Goal: Task Accomplishment & Management: Use online tool/utility

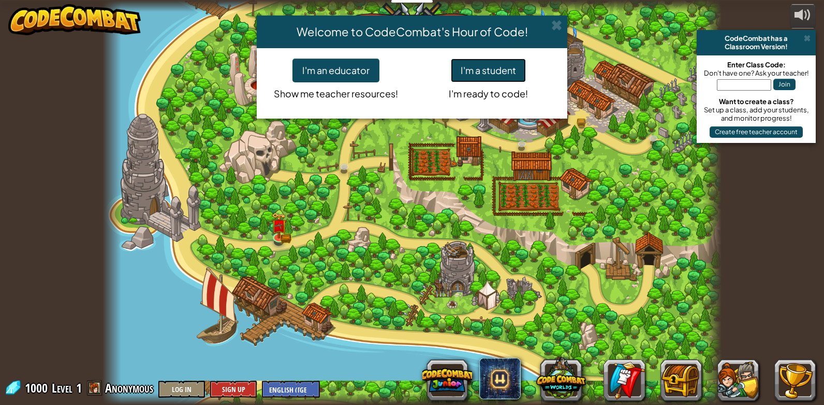
click at [492, 72] on button "I'm a student" at bounding box center [488, 70] width 75 height 24
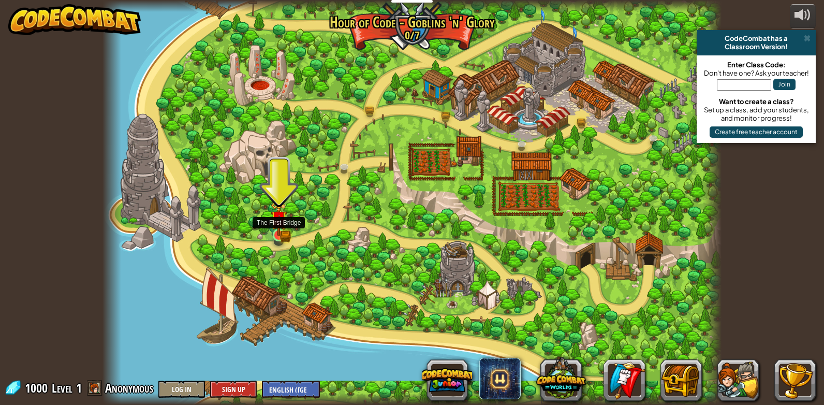
click at [280, 228] on img at bounding box center [279, 218] width 16 height 35
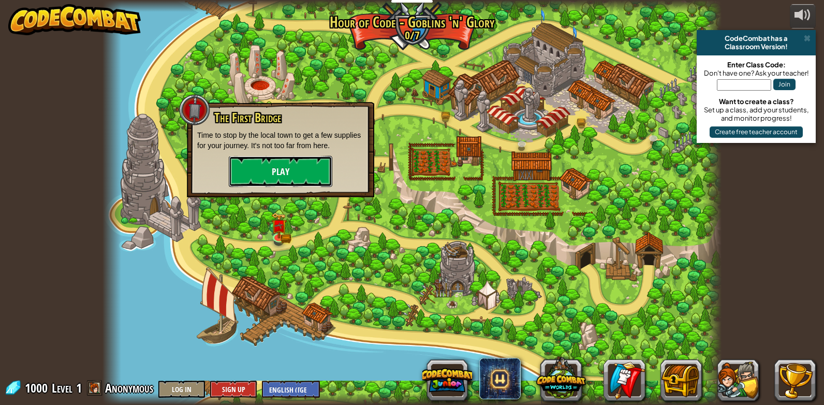
click at [295, 174] on button "Play" at bounding box center [280, 171] width 103 height 31
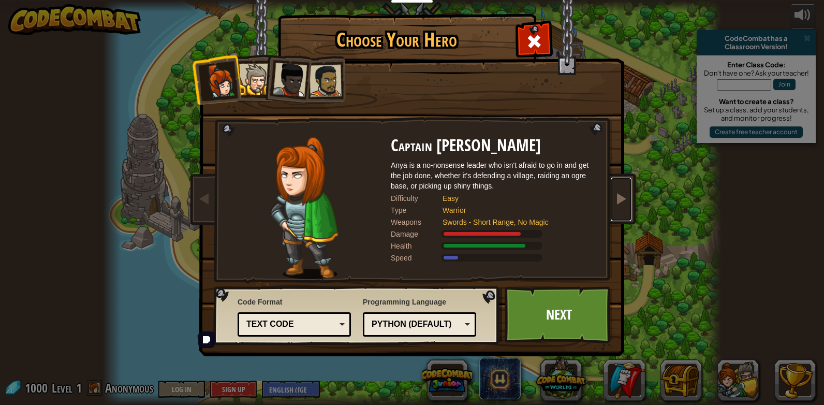
click at [617, 187] on link at bounding box center [620, 198] width 21 height 43
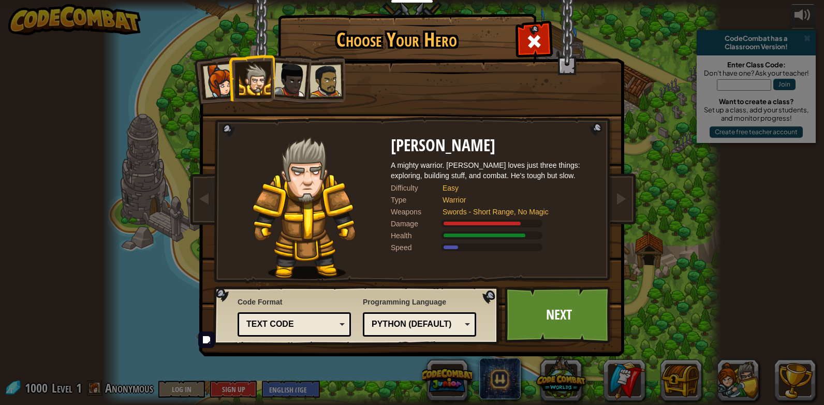
drag, startPoint x: 609, startPoint y: 196, endPoint x: 608, endPoint y: 207, distance: 11.9
click at [607, 207] on img at bounding box center [414, 171] width 448 height 370
click at [634, 195] on img at bounding box center [414, 171] width 448 height 370
click at [625, 197] on span at bounding box center [621, 198] width 12 height 12
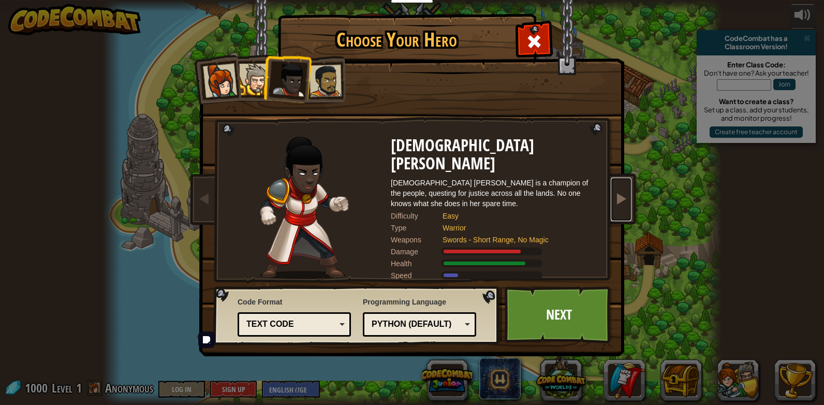
click at [625, 197] on span at bounding box center [621, 198] width 12 height 12
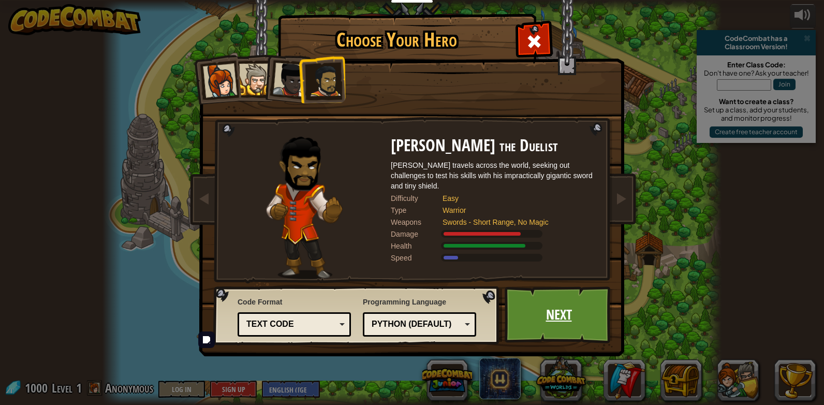
click at [575, 326] on link "Next" at bounding box center [558, 314] width 108 height 57
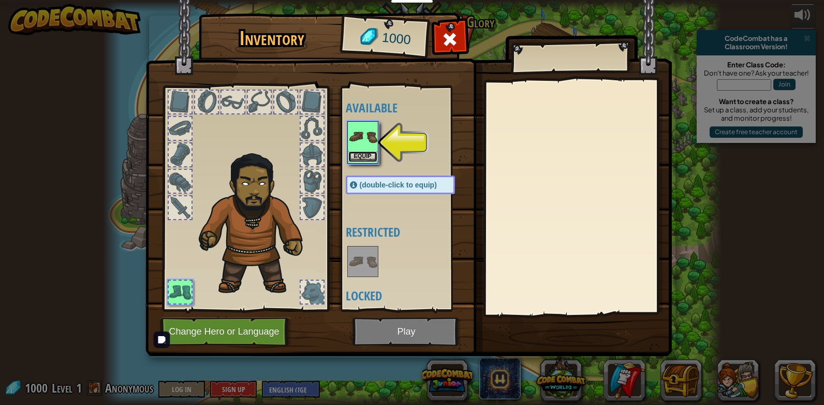
click at [361, 160] on button "Equip" at bounding box center [362, 156] width 29 height 11
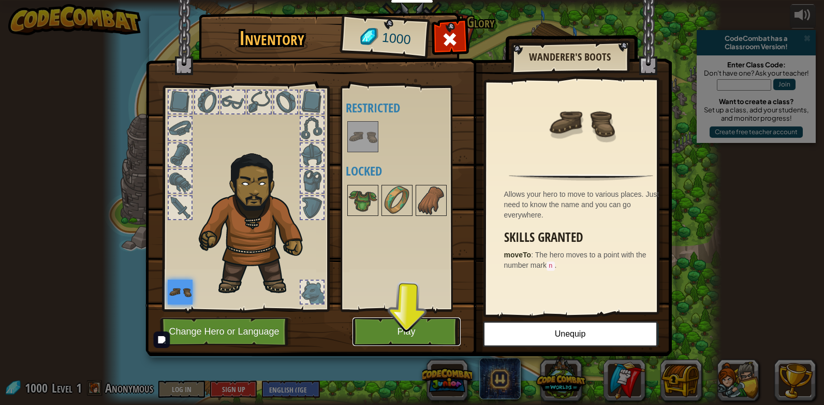
click at [425, 329] on button "Play" at bounding box center [406, 331] width 108 height 28
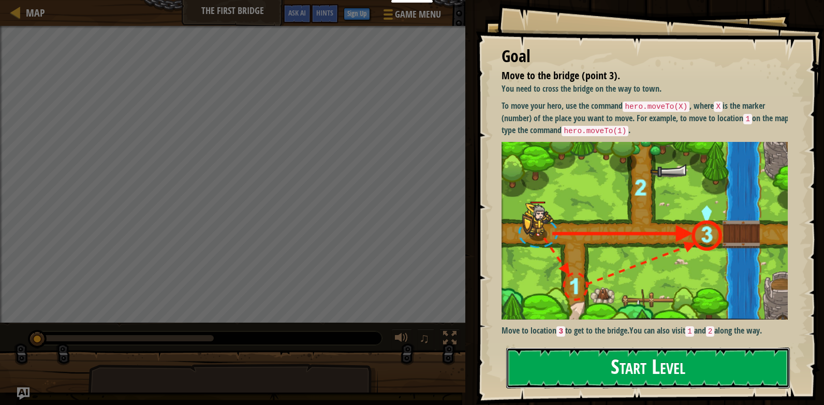
click at [547, 356] on button "Start Level" at bounding box center [647, 367] width 283 height 41
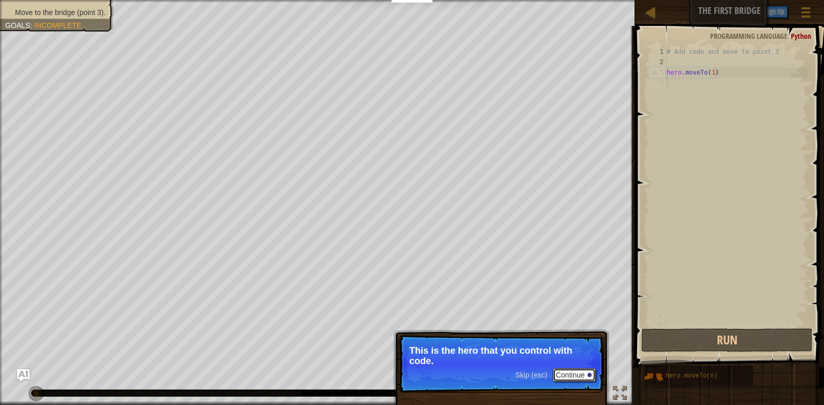
click at [576, 379] on button "Continue" at bounding box center [573, 374] width 43 height 13
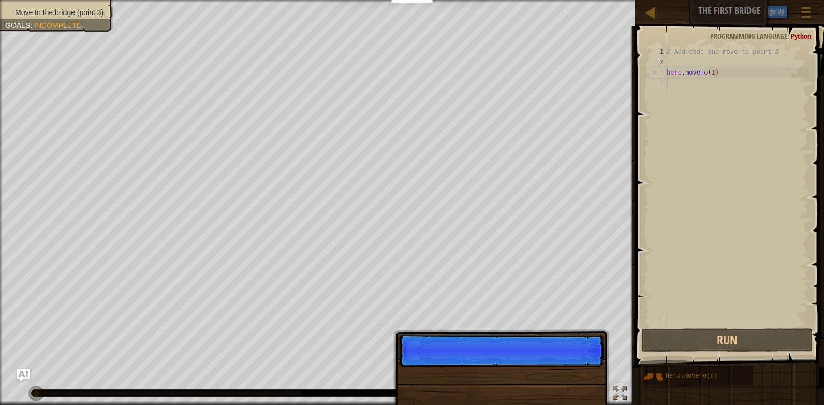
scroll to position [5, 0]
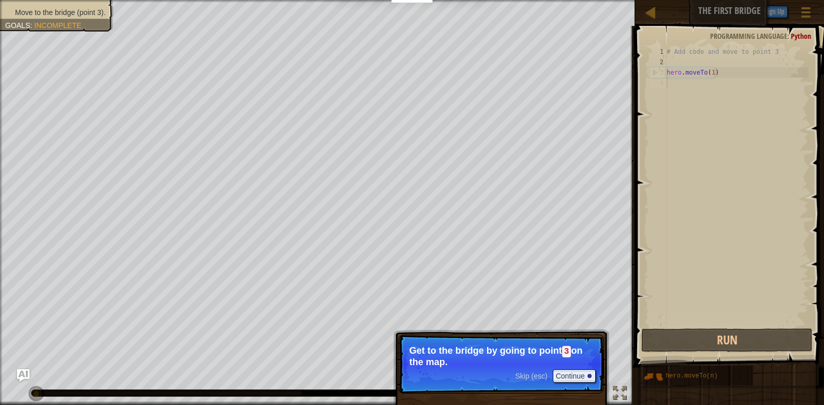
click at [600, 335] on p "Skip (esc) Continue Get to the bridge by going to point 3 on the map." at bounding box center [500, 363] width 205 height 59
click at [571, 374] on button "Continue" at bounding box center [573, 375] width 43 height 13
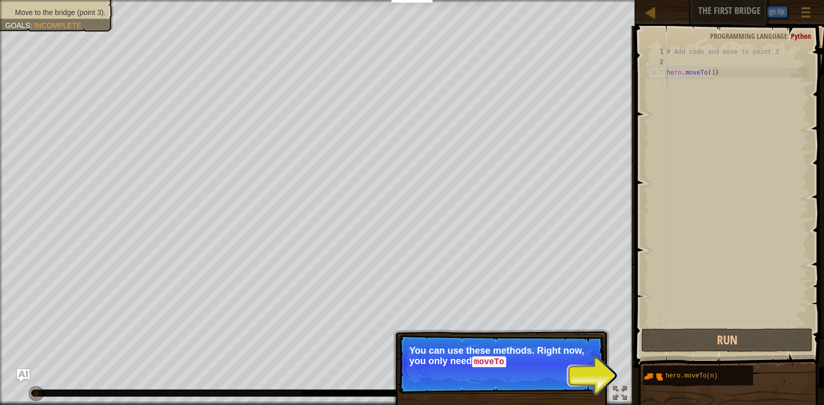
click at [691, 256] on div "# Add code and move to point 3 hero . moveTo ( 1 )" at bounding box center [736, 197] width 144 height 300
click at [596, 367] on p "Skip (esc) Continue You can use these methods. Right now, you only need moveTo ." at bounding box center [500, 363] width 205 height 59
click at [572, 377] on button "Continue" at bounding box center [573, 375] width 43 height 13
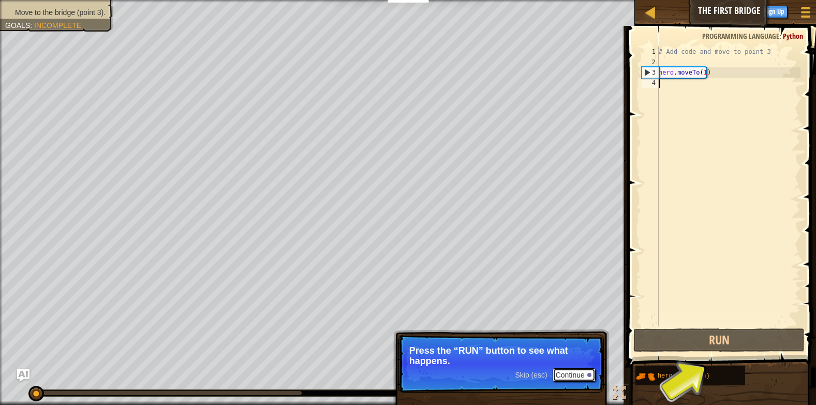
click at [577, 377] on button "Continue" at bounding box center [573, 374] width 43 height 13
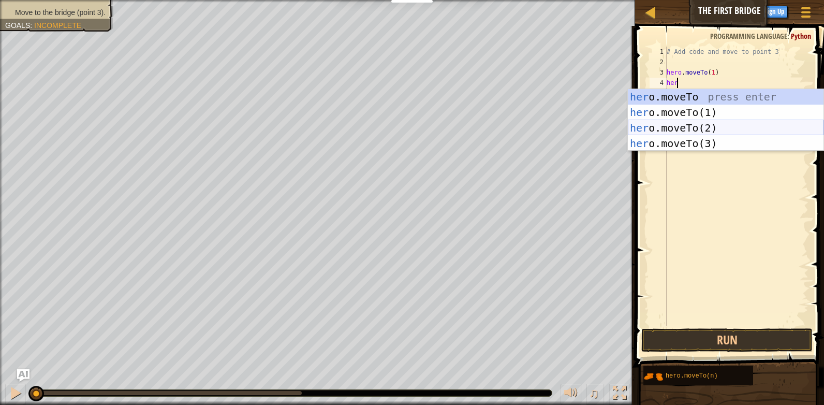
click at [763, 126] on div "her o.moveTo press enter her o.moveTo(1) press enter her o.moveTo(2) press ente…" at bounding box center [726, 135] width 196 height 93
type textarea "hero.moveTo(2)"
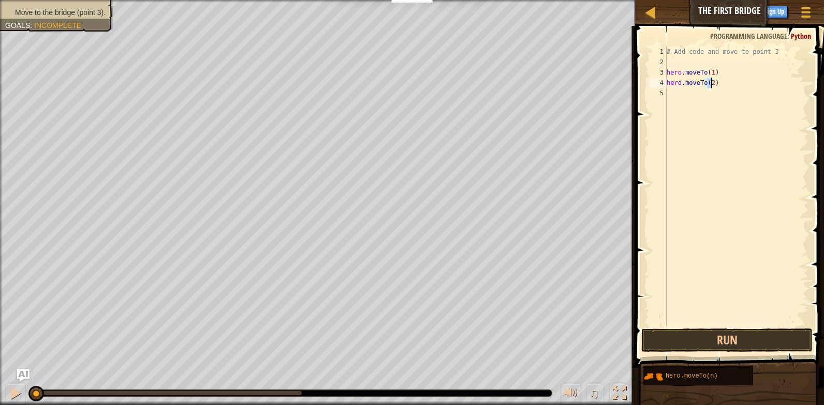
click at [671, 100] on div "# Add code and move to point 3 hero . moveTo ( 1 ) hero . moveTo ( 2 )" at bounding box center [736, 197] width 144 height 300
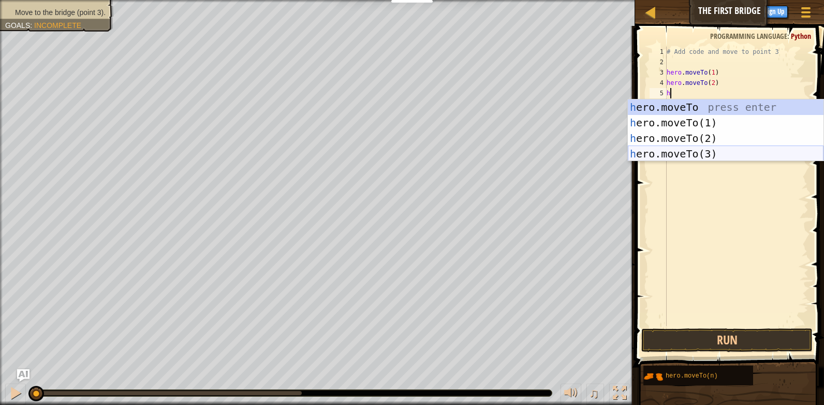
click at [682, 158] on div "h ero.moveTo press enter h ero.moveTo(1) press enter h ero.moveTo(2) press ente…" at bounding box center [726, 145] width 196 height 93
type textarea "hero.moveTo(3)"
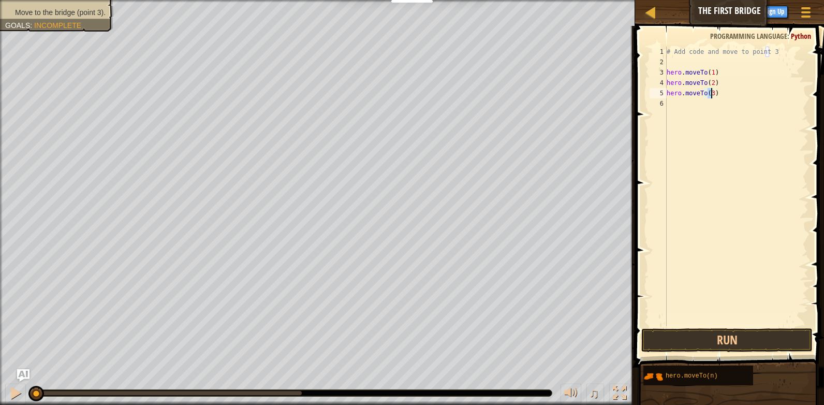
click at [726, 212] on div "# Add code and move to point 3 hero . moveTo ( 1 ) hero . moveTo ( 2 ) hero . m…" at bounding box center [736, 197] width 144 height 300
click at [703, 332] on button "Run" at bounding box center [726, 340] width 171 height 24
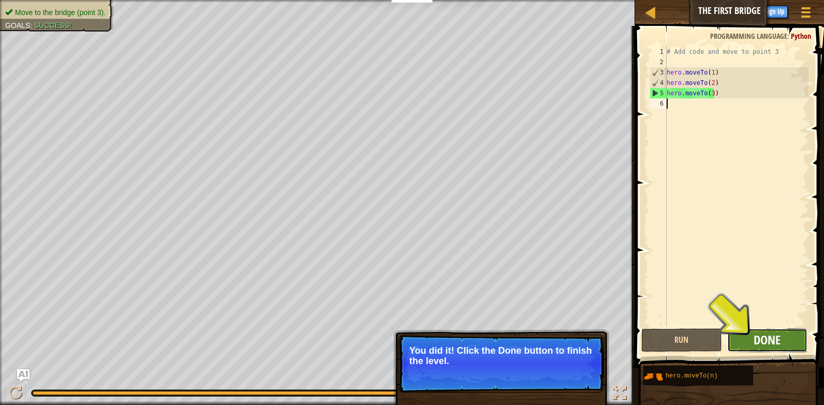
click at [761, 342] on span "Done" at bounding box center [766, 339] width 27 height 17
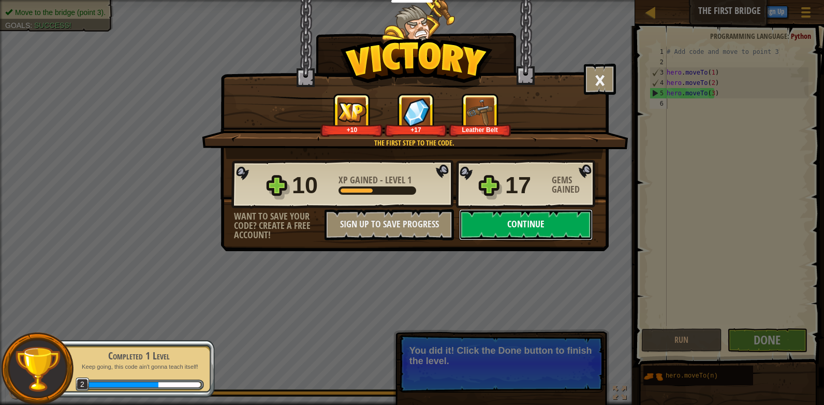
click at [561, 224] on button "Continue" at bounding box center [525, 224] width 133 height 31
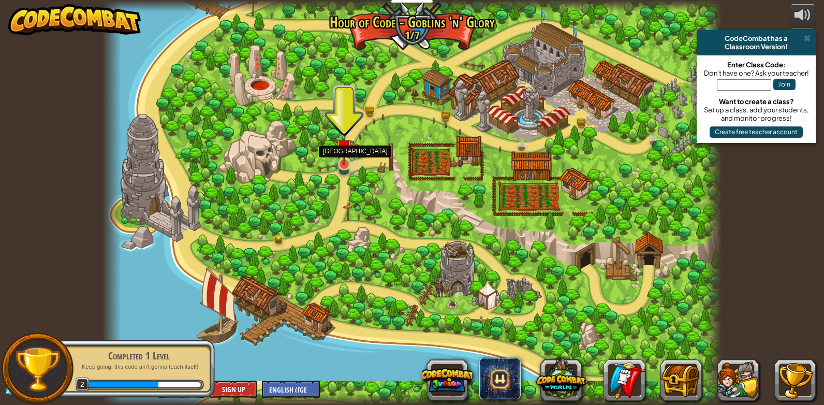
click at [347, 160] on img at bounding box center [344, 147] width 16 height 36
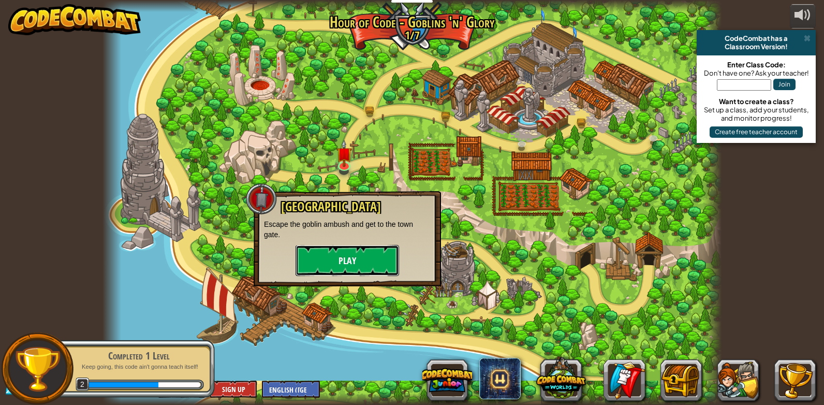
click at [327, 245] on button "Play" at bounding box center [346, 260] width 103 height 31
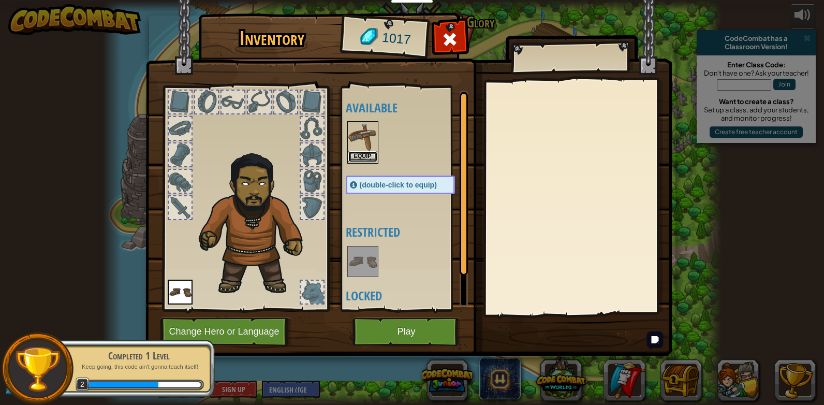
click at [370, 153] on button "Equip" at bounding box center [362, 156] width 29 height 11
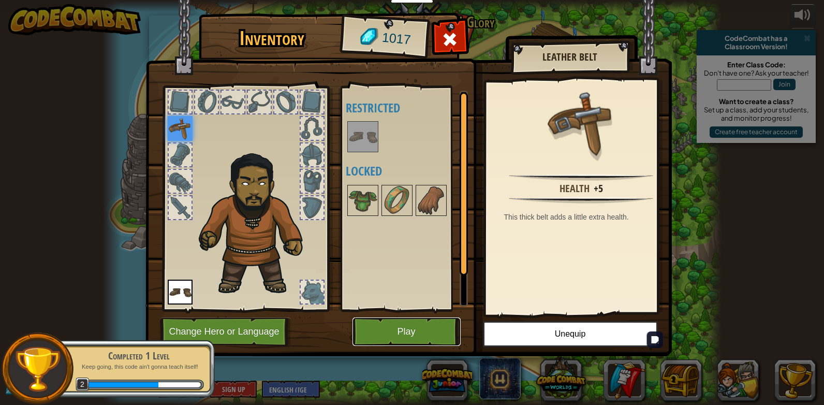
click at [435, 339] on button "Play" at bounding box center [406, 331] width 108 height 28
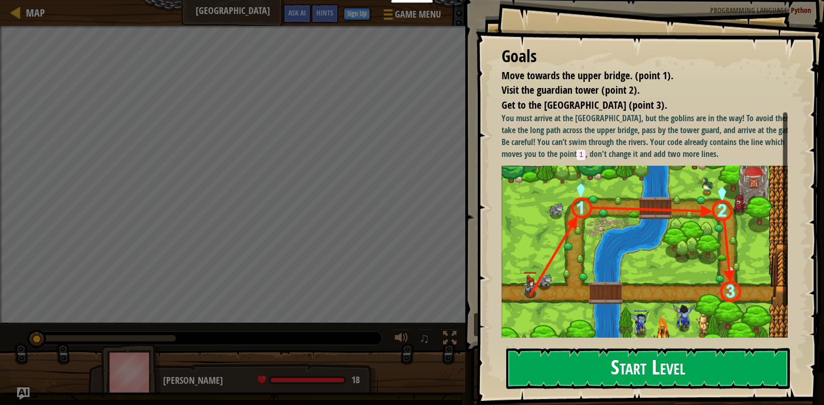
click at [651, 366] on button "Start Level" at bounding box center [647, 368] width 283 height 41
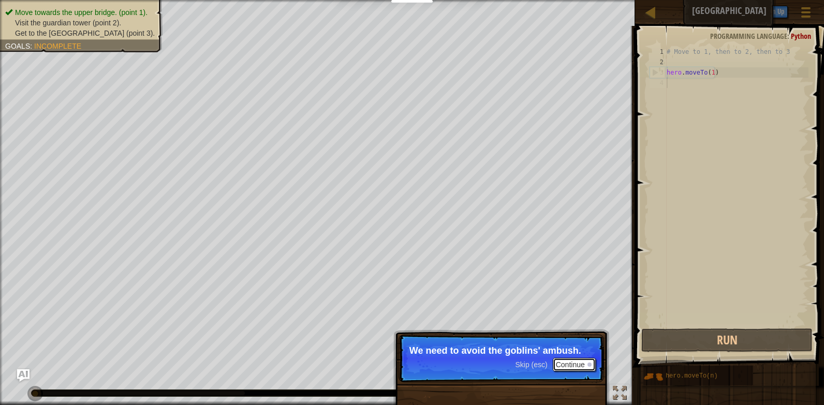
click at [565, 366] on button "Continue" at bounding box center [573, 363] width 43 height 13
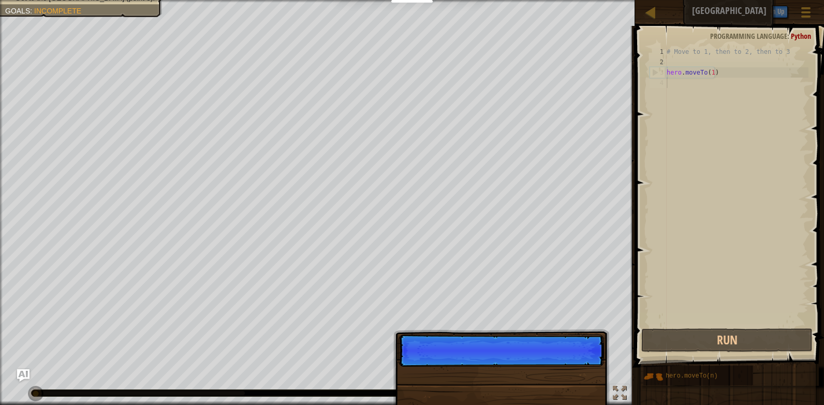
scroll to position [5, 0]
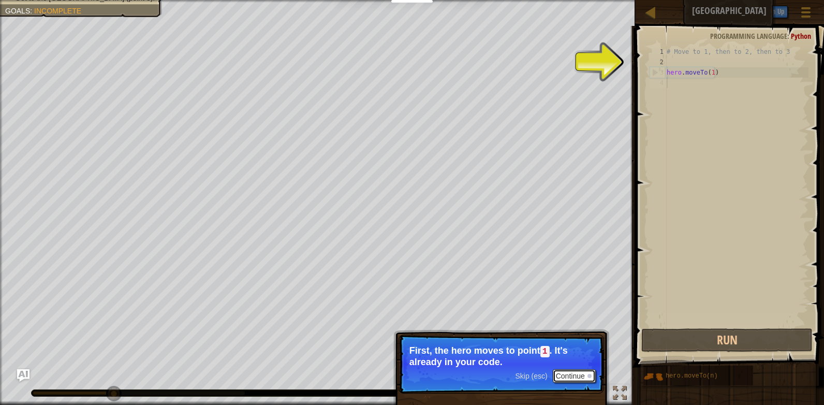
click at [565, 375] on button "Continue" at bounding box center [573, 375] width 43 height 13
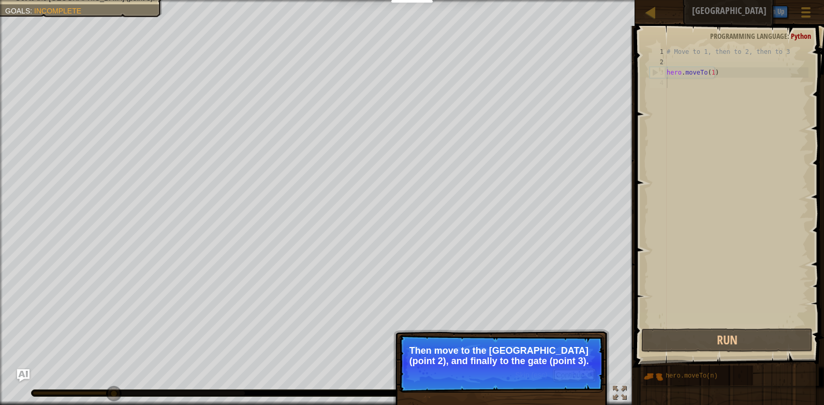
click at [561, 374] on button "Continue" at bounding box center [573, 374] width 43 height 13
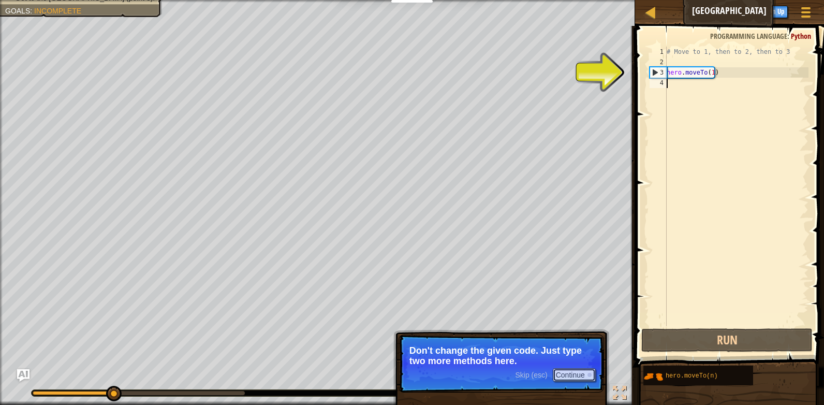
click at [575, 379] on button "Continue" at bounding box center [573, 374] width 43 height 13
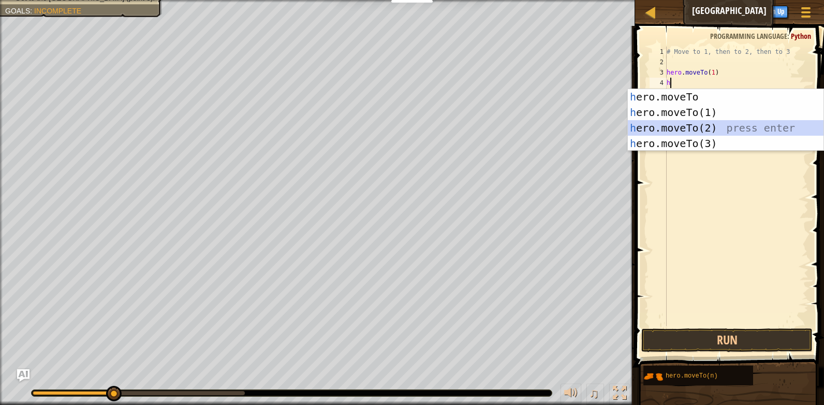
click at [746, 125] on div "h ero.moveTo press enter h ero.moveTo(1) press enter h ero.moveTo(2) press ente…" at bounding box center [726, 135] width 196 height 93
type textarea "hero.moveTo(2)"
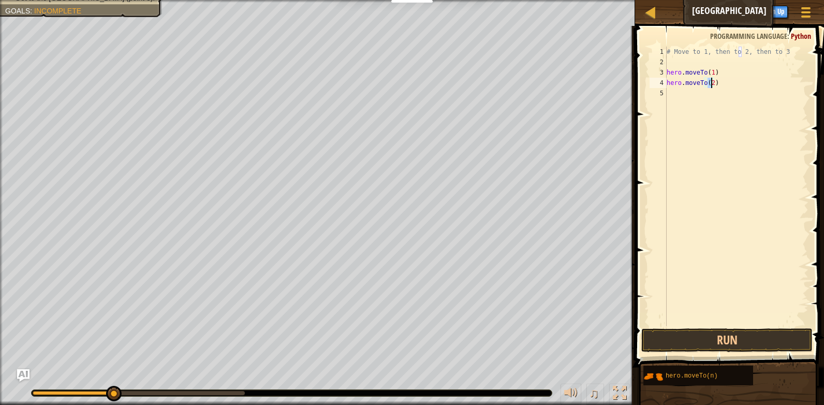
click at [696, 100] on div "# Move to 1, then to 2, then to 3 hero . moveTo ( 1 ) hero . moveTo ( 2 )" at bounding box center [736, 197] width 144 height 300
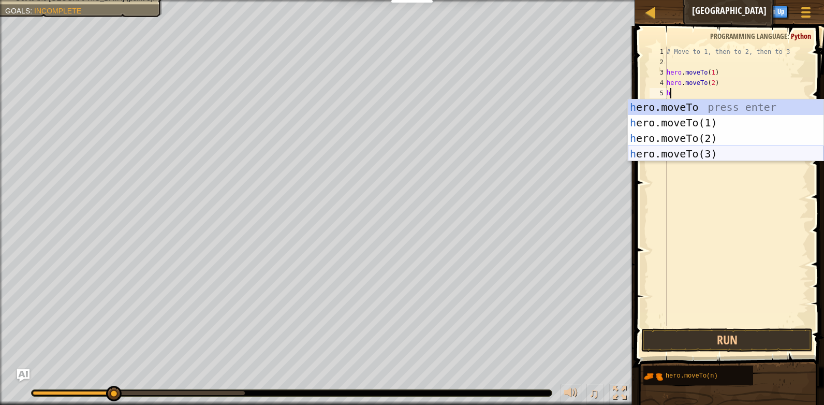
drag, startPoint x: 660, startPoint y: 150, endPoint x: 652, endPoint y: 160, distance: 12.9
click at [659, 151] on div "h ero.moveTo press enter h ero.moveTo(1) press enter h ero.moveTo(2) press ente…" at bounding box center [726, 145] width 196 height 93
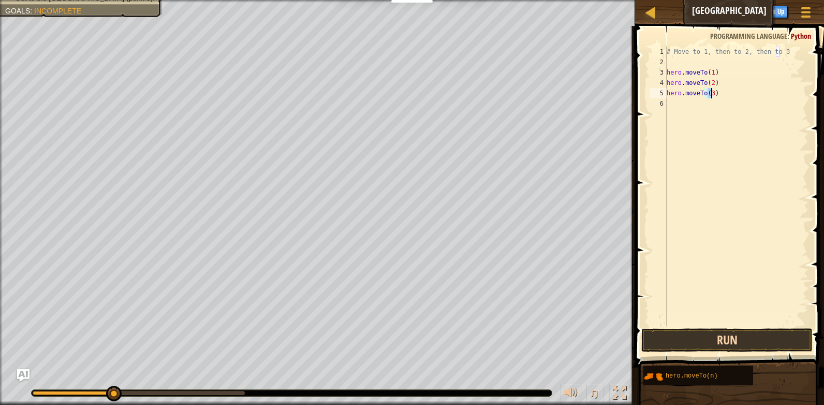
type textarea "hero.moveTo(3)"
click at [685, 332] on button "Run" at bounding box center [726, 340] width 171 height 24
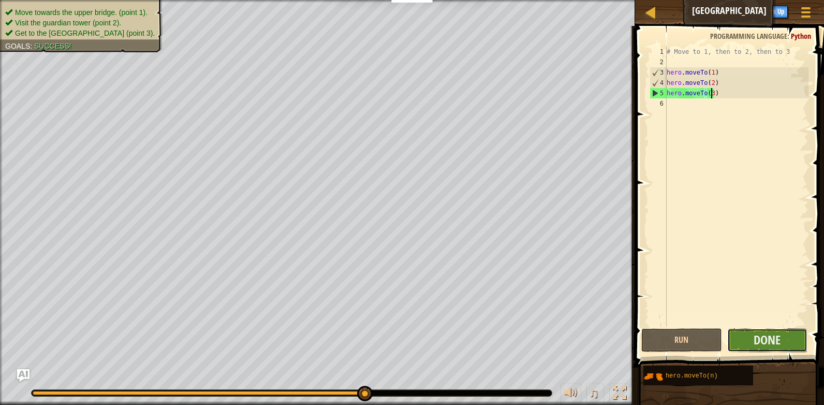
click at [758, 329] on button "Done" at bounding box center [767, 340] width 80 height 24
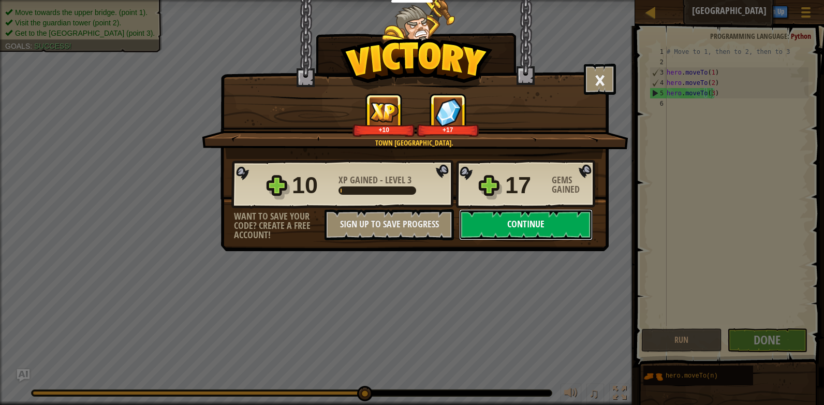
click at [572, 214] on button "Continue" at bounding box center [525, 224] width 133 height 31
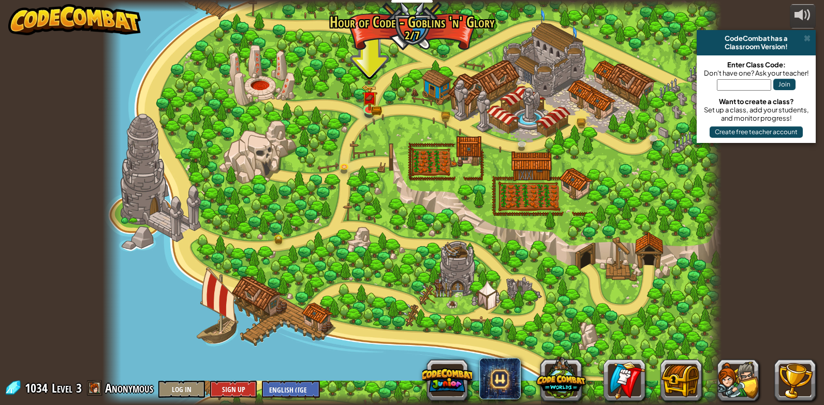
click at [379, 102] on div at bounding box center [411, 202] width 619 height 405
click at [370, 106] on img at bounding box center [370, 91] width 16 height 35
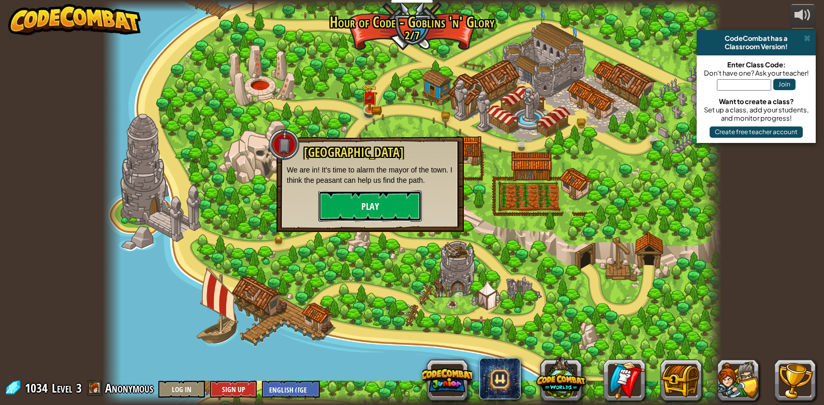
click at [363, 198] on button "Play" at bounding box center [369, 205] width 103 height 31
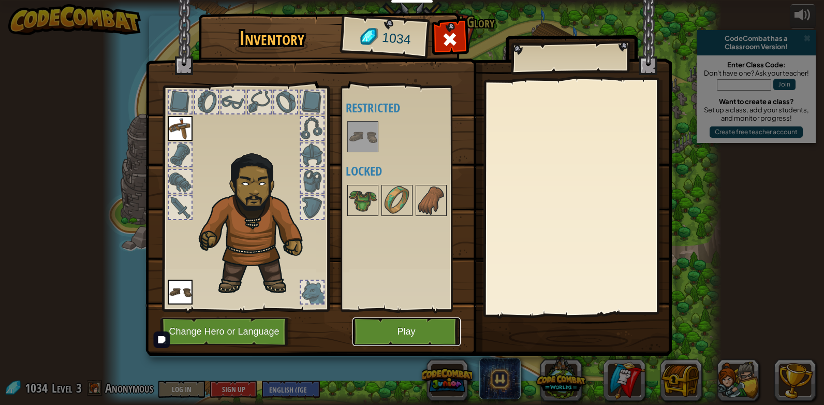
click at [437, 328] on button "Play" at bounding box center [406, 331] width 108 height 28
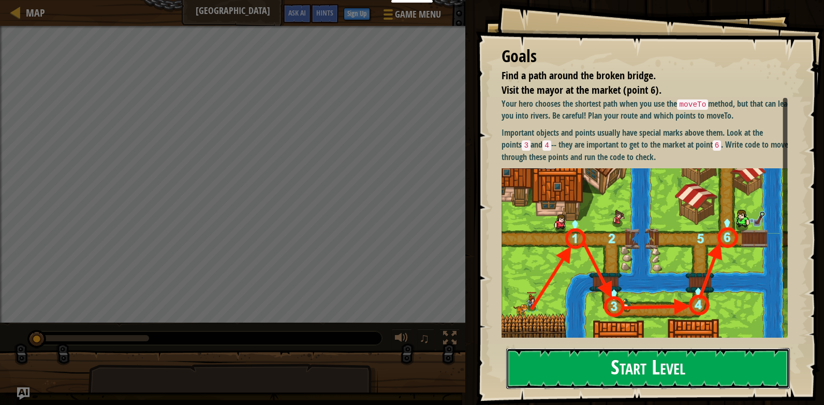
click at [632, 383] on button "Start Level" at bounding box center [647, 368] width 283 height 41
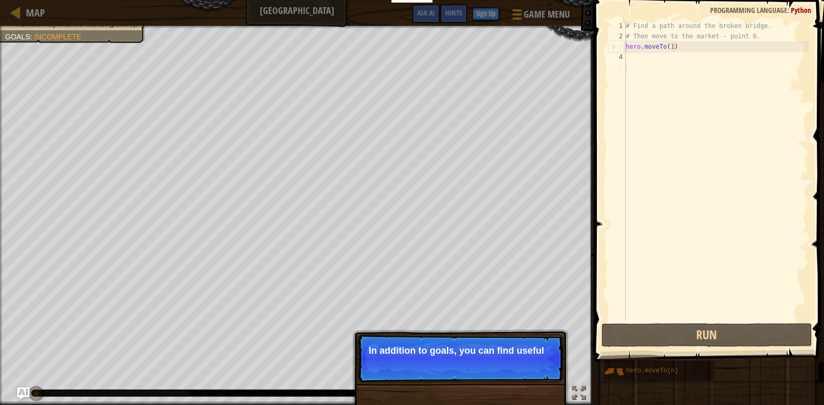
click at [648, 62] on div "# Find a path around the broken bridge. # Then move to the market - point 6. he…" at bounding box center [715, 181] width 185 height 321
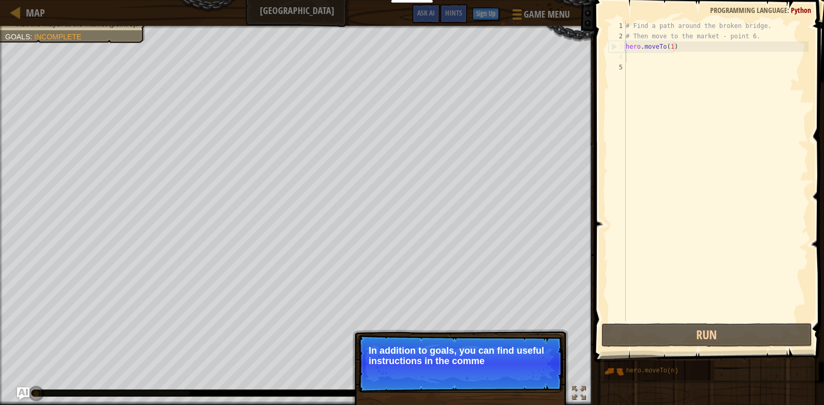
click at [647, 54] on div "# Find a path around the broken bridge. # Then move to the market - point 6. he…" at bounding box center [715, 181] width 185 height 321
click at [633, 60] on div "# Find a path around the broken bridge. # Then move to the market - point 6. he…" at bounding box center [715, 181] width 185 height 321
click at [631, 67] on div "# Find a path around the broken bridge. # Then move to the market - point 6. he…" at bounding box center [715, 181] width 185 height 321
click at [643, 56] on div "# Find a path around the broken bridge. # Then move to the market - point 6. he…" at bounding box center [715, 181] width 185 height 321
click at [633, 65] on div "# Find a path around the broken bridge. # Then move to the market - point 6. he…" at bounding box center [715, 181] width 185 height 321
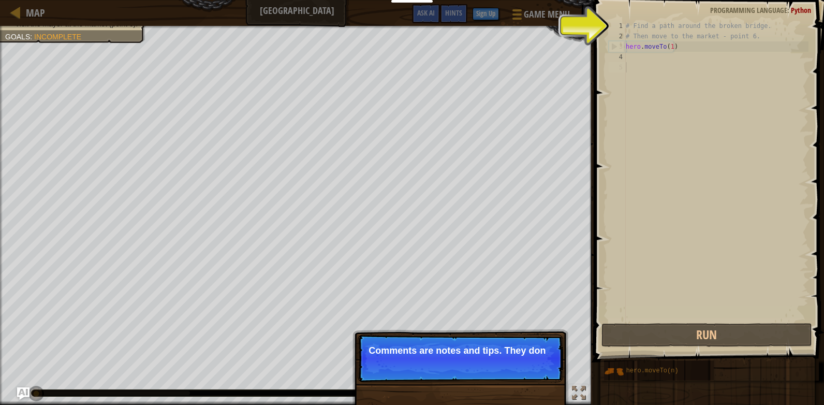
click at [657, 36] on div "# Find a path around the broken bridge. # Then move to the market - point 6. he…" at bounding box center [715, 181] width 185 height 321
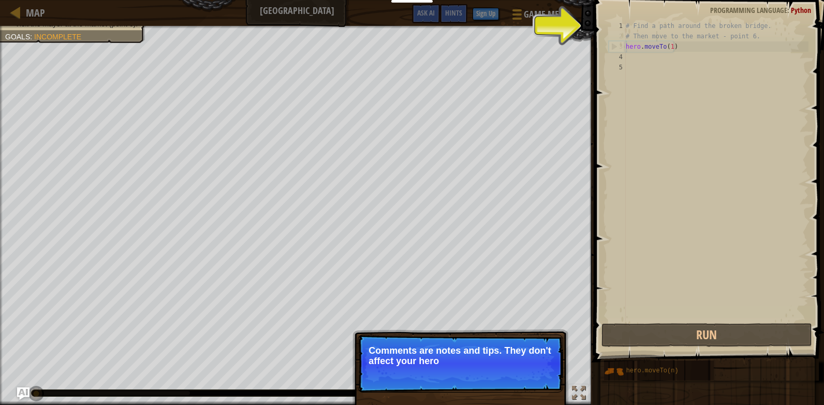
click at [680, 41] on div "# Find a path around the broken bridge. # Then move to the market - point 6. he…" at bounding box center [715, 181] width 185 height 321
click at [680, 45] on div "# Find a path around the broken bridge. # Then move to the market - point 6. he…" at bounding box center [715, 181] width 185 height 321
type textarea "hero.moveTo(1)"
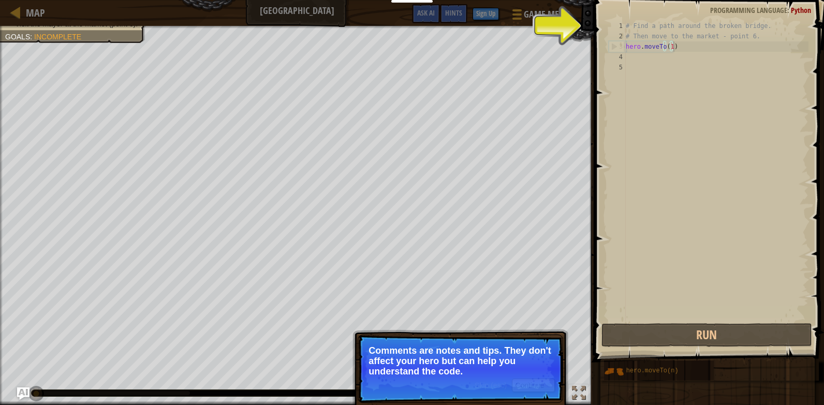
click at [680, 45] on div "# Find a path around the broken bridge. # Then move to the market - point 6. he…" at bounding box center [715, 181] width 185 height 321
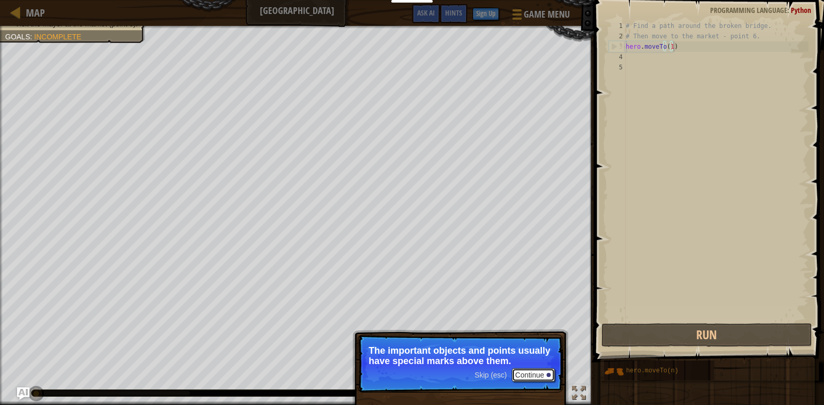
click at [522, 375] on button "Continue" at bounding box center [533, 374] width 43 height 13
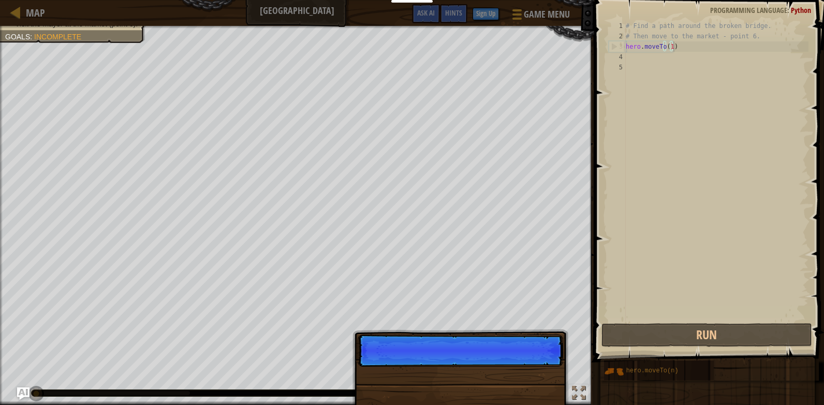
scroll to position [5, 4]
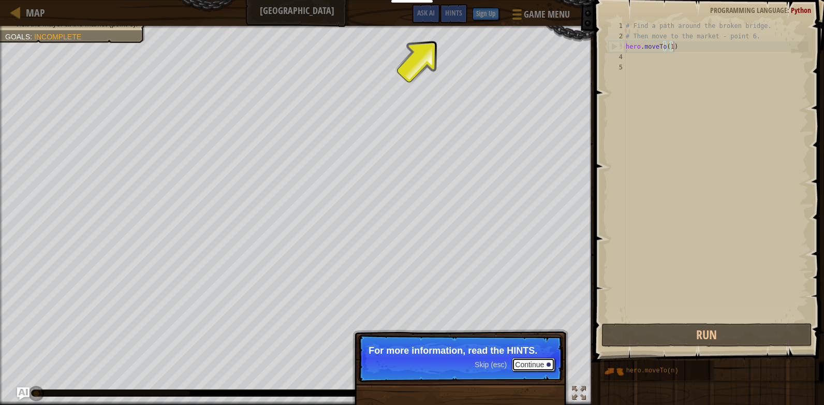
click at [542, 357] on button "Continue" at bounding box center [533, 363] width 43 height 13
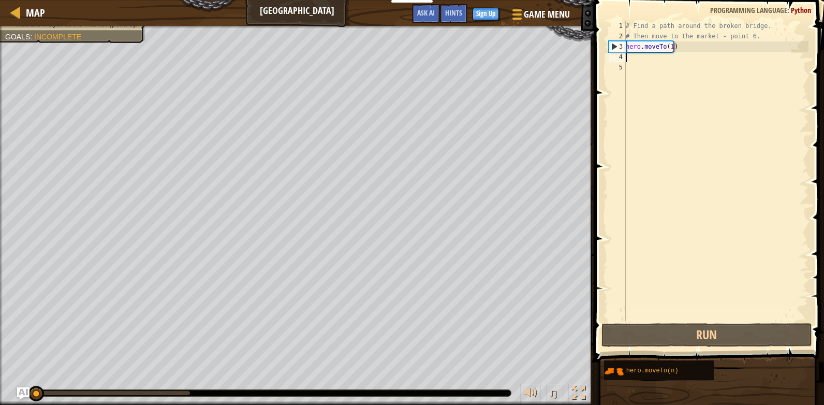
click at [648, 58] on div "# Find a path around the broken bridge. # Then move to the market - point 6. he…" at bounding box center [715, 181] width 185 height 321
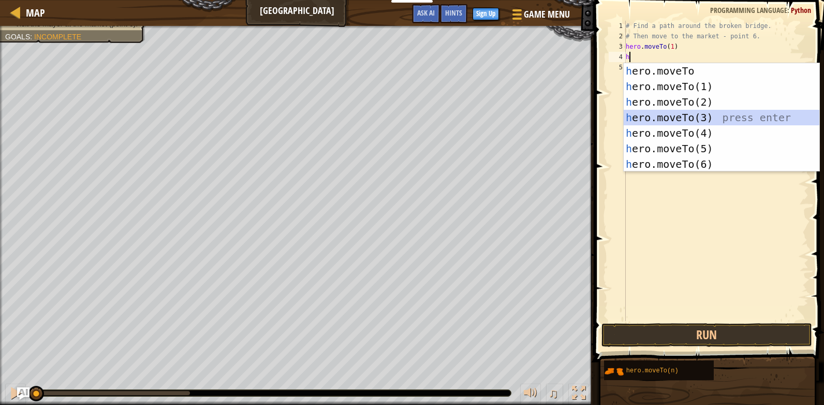
click at [691, 123] on div "h ero.moveTo press enter h ero.moveTo(1) press enter h ero.moveTo(2) press ente…" at bounding box center [721, 133] width 196 height 140
type textarea "hero.moveTo(3)"
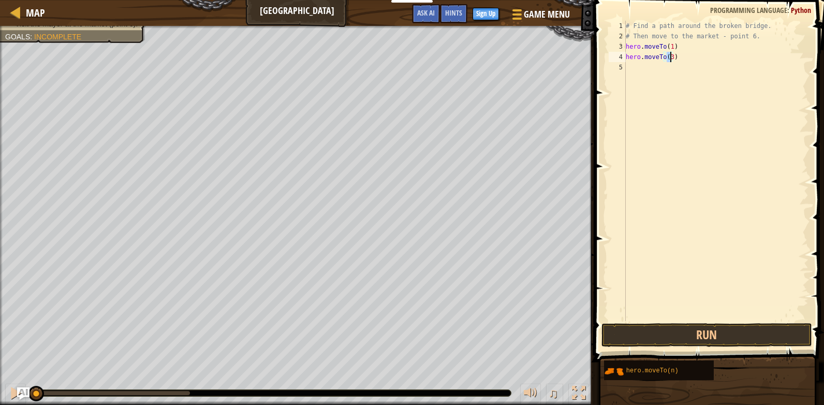
click at [648, 79] on div "# Find a path around the broken bridge. # Then move to the market - point 6. he…" at bounding box center [715, 181] width 185 height 321
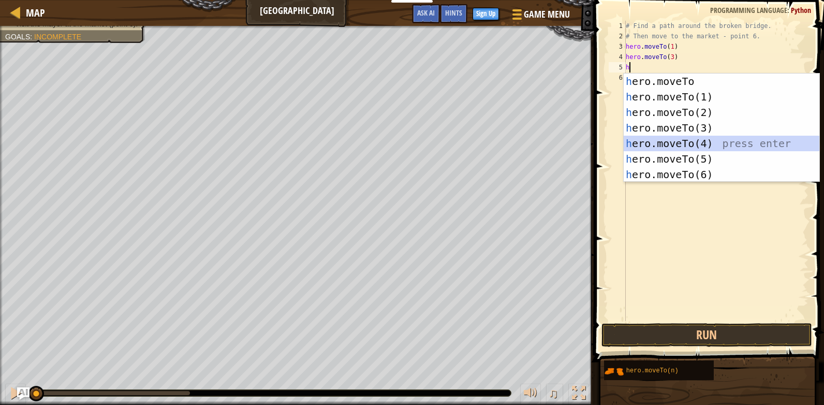
click at [639, 142] on div "h ero.moveTo press enter h ero.moveTo(1) press enter h ero.moveTo(2) press ente…" at bounding box center [721, 143] width 196 height 140
type textarea "hero.moveTo(4)"
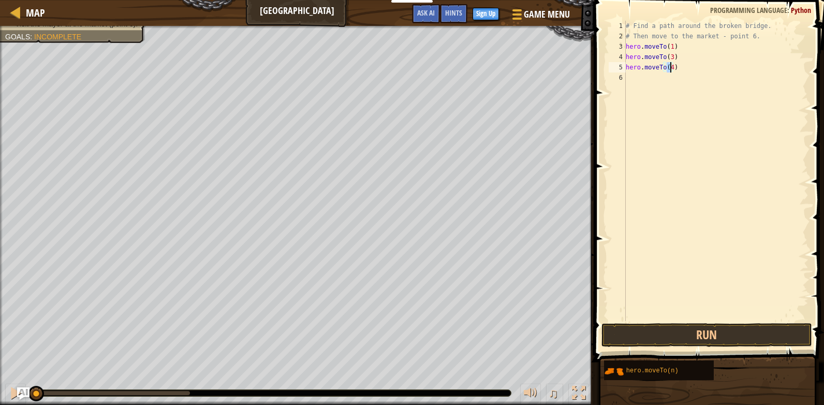
click at [646, 80] on div "# Find a path around the broken bridge. # Then move to the market - point 6. he…" at bounding box center [715, 181] width 185 height 321
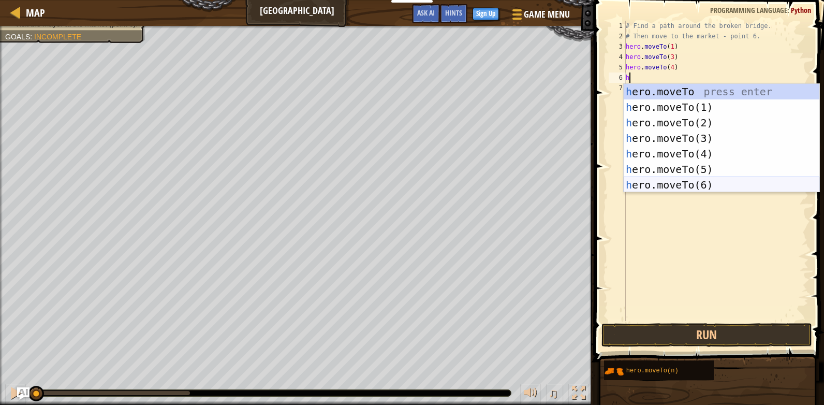
click at [718, 182] on div "h ero.moveTo press enter h ero.moveTo(1) press enter h ero.moveTo(2) press ente…" at bounding box center [721, 154] width 196 height 140
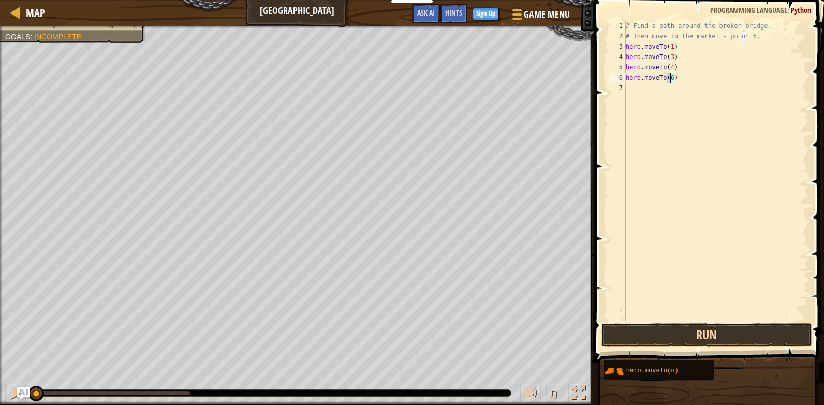
type textarea "hero.moveTo(6)"
click at [684, 338] on button "Run" at bounding box center [706, 335] width 211 height 24
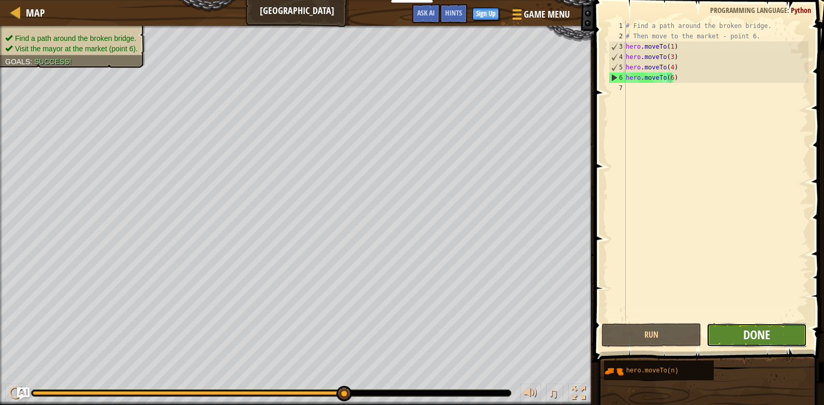
click at [755, 331] on span "Done" at bounding box center [756, 334] width 27 height 17
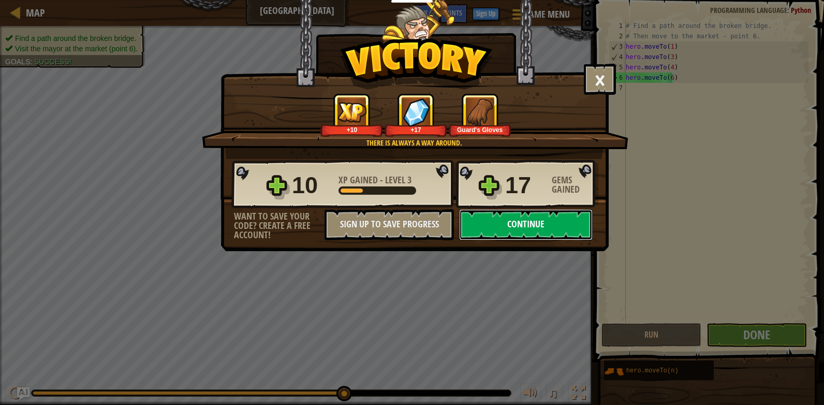
click at [543, 226] on button "Continue" at bounding box center [525, 224] width 133 height 31
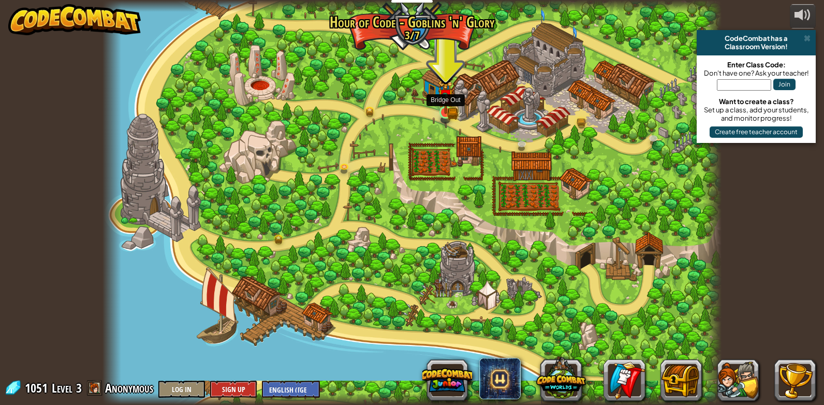
click at [449, 99] on img at bounding box center [445, 96] width 9 height 9
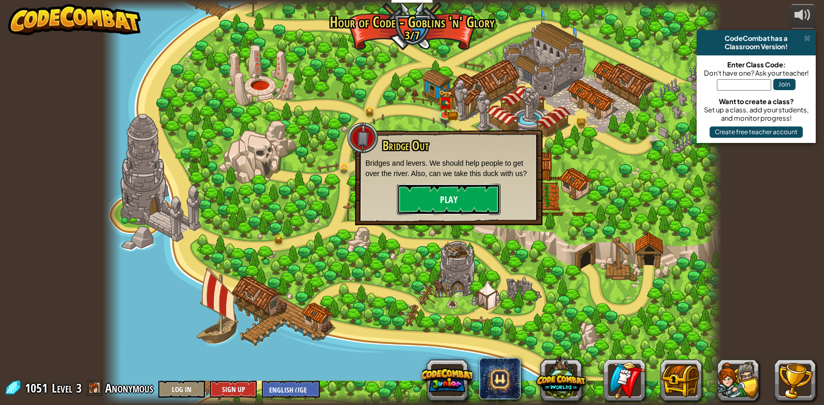
click at [458, 192] on button "Play" at bounding box center [448, 199] width 103 height 31
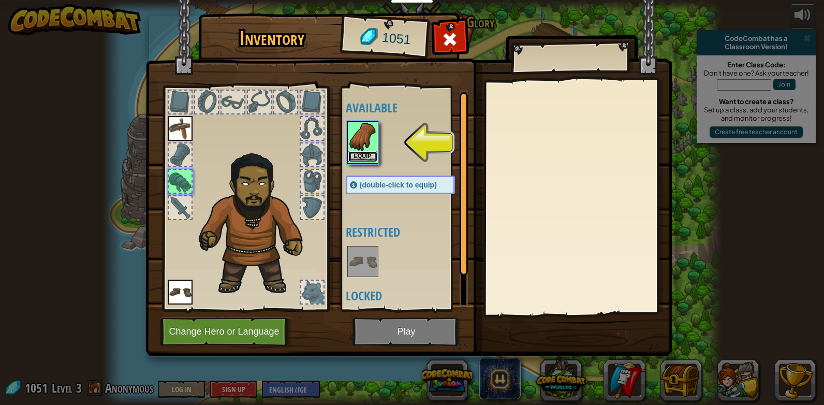
click at [358, 155] on button "Equip" at bounding box center [362, 156] width 29 height 11
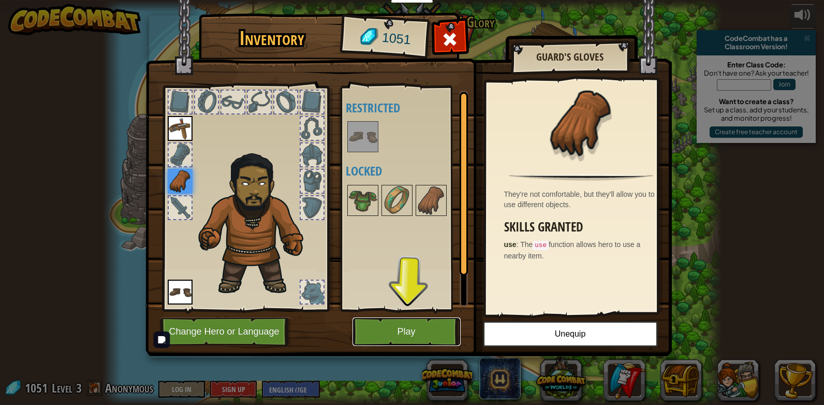
click at [441, 321] on button "Play" at bounding box center [406, 331] width 108 height 28
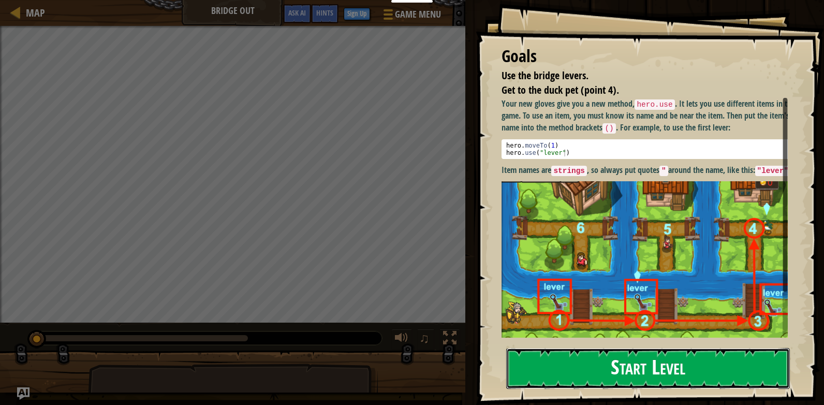
click at [681, 370] on button "Start Level" at bounding box center [647, 368] width 283 height 41
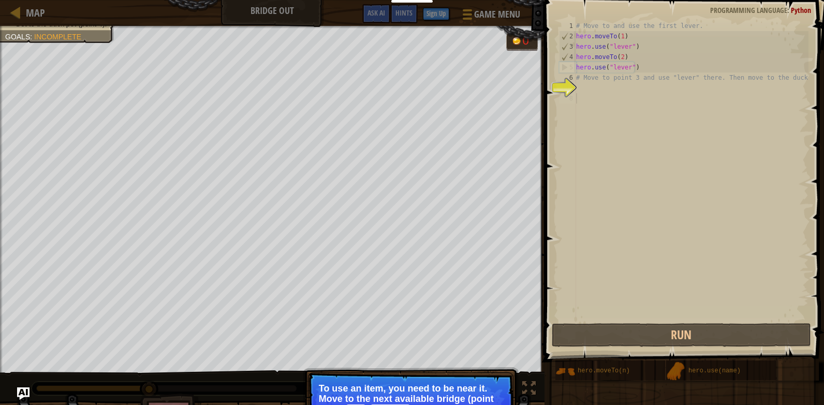
click at [658, 187] on div "# Move to and use the first lever. hero . moveTo ( 1 ) hero . use ( "lever" ) h…" at bounding box center [691, 181] width 234 height 321
drag, startPoint x: 588, startPoint y: 51, endPoint x: 588, endPoint y: 57, distance: 6.2
click at [586, 57] on div "# Move to and use the first lever. hero . moveTo ( 1 ) hero . use ( "lever" ) h…" at bounding box center [691, 181] width 234 height 321
type textarea "hero.use("lever") hero.moveTo(2)"
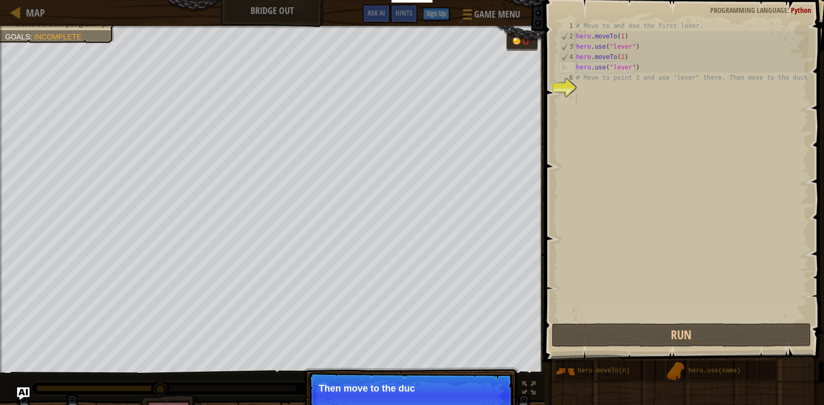
click at [666, 131] on div "# Move to and use the first lever. hero . moveTo ( 1 ) hero . use ( "lever" ) h…" at bounding box center [691, 181] width 234 height 321
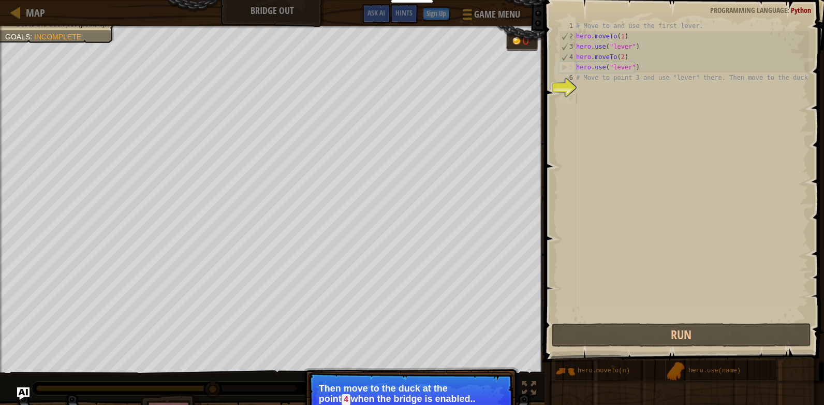
click at [431, 337] on div "Use the bridge levers. Get to the duck pet (point 4). Goals : Incomplete 0 ♫ [P…" at bounding box center [412, 234] width 824 height 416
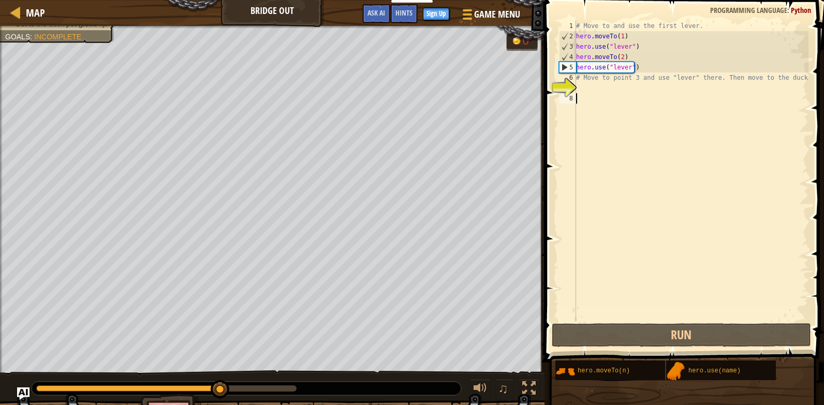
scroll to position [5, 0]
click at [641, 125] on div "# Move to and use the first lever. hero . moveTo ( 1 ) hero . use ( "lever" ) h…" at bounding box center [691, 181] width 234 height 321
click at [581, 99] on div "# Move to and use the first lever. hero . moveTo ( 1 ) hero . use ( "lever" ) h…" at bounding box center [691, 181] width 234 height 321
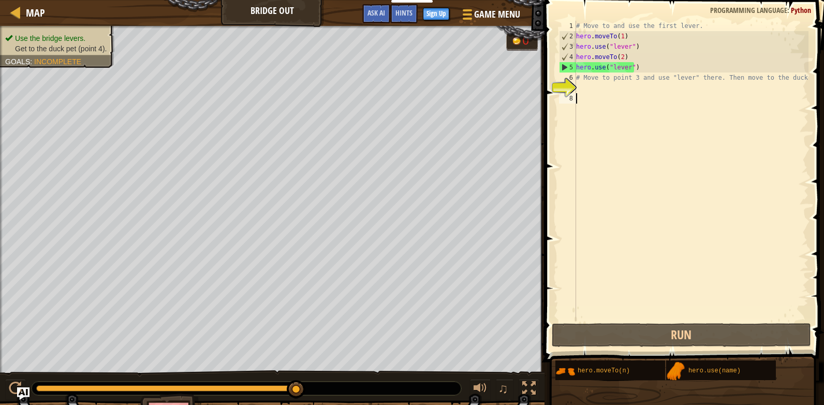
click at [582, 100] on div "# Move to and use the first lever. hero . moveTo ( 1 ) hero . use ( "lever" ) h…" at bounding box center [691, 181] width 234 height 321
click at [589, 99] on div "# Move to and use the first lever. hero . moveTo ( 1 ) hero . use ( "lever" ) h…" at bounding box center [691, 181] width 234 height 321
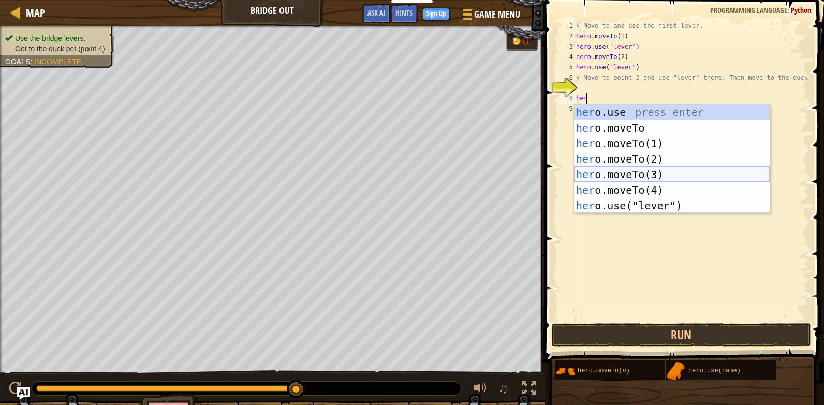
click at [648, 169] on div "her o.use press enter her o.moveTo press enter her o.moveTo(1) press enter her …" at bounding box center [672, 174] width 196 height 140
type textarea "hero.moveTo(3)"
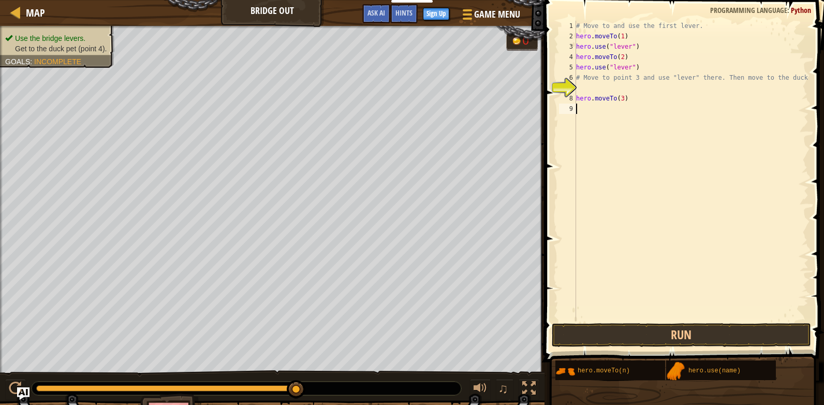
click at [590, 114] on div "# Move to and use the first lever. hero . moveTo ( 1 ) hero . use ( "lever" ) h…" at bounding box center [691, 181] width 234 height 321
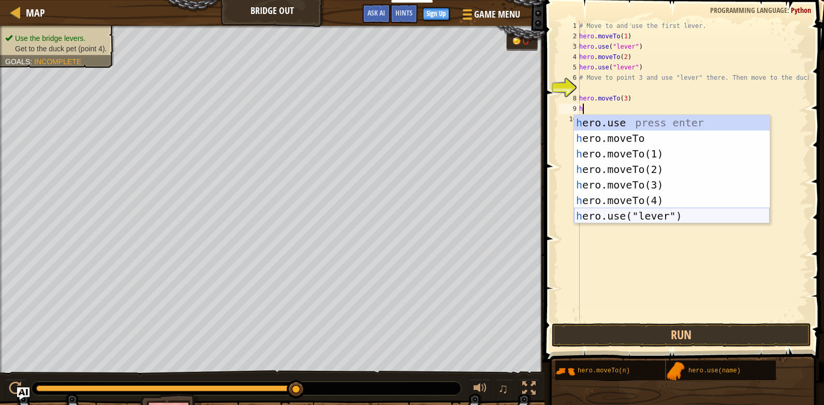
click at [688, 217] on div "h ero.use press enter h ero.moveTo press enter h ero.moveTo(1) press enter h er…" at bounding box center [672, 185] width 196 height 140
type textarea "hero.use("lever")"
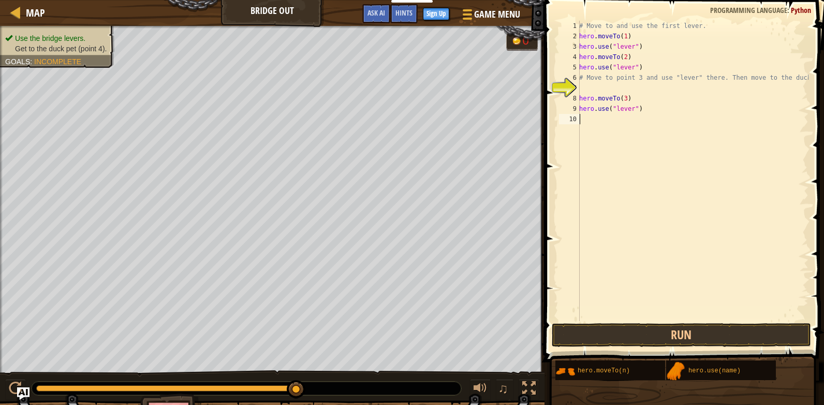
click at [605, 129] on div "# Move to and use the first lever. hero . moveTo ( 1 ) hero . use ( "lever" ) h…" at bounding box center [692, 181] width 231 height 321
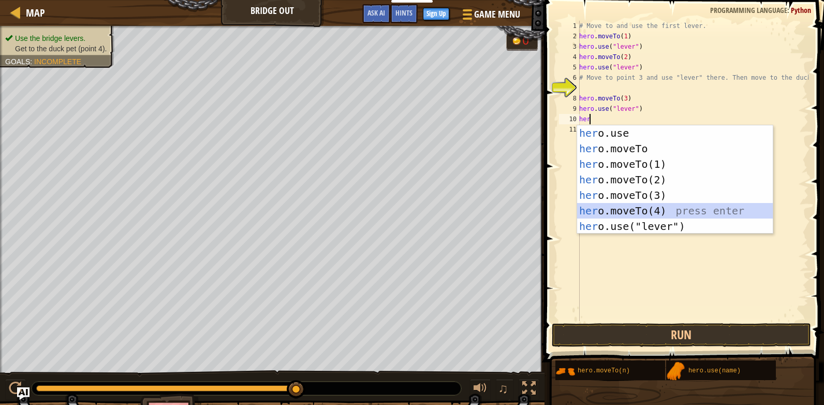
click at [622, 212] on div "her o.use press enter her o.moveTo press enter her o.moveTo(1) press enter her …" at bounding box center [675, 195] width 196 height 140
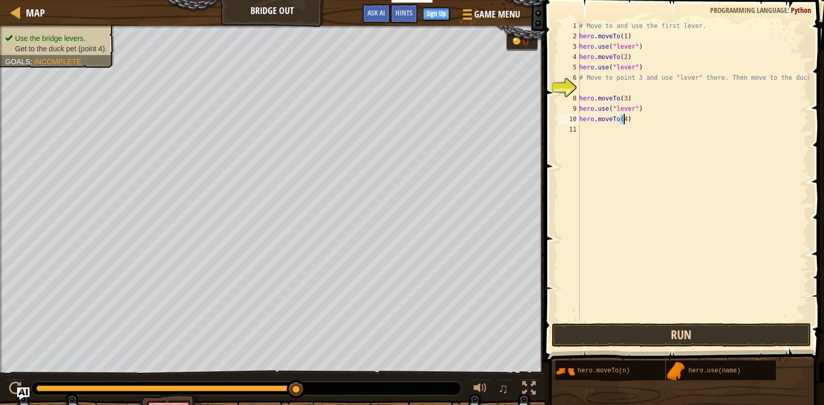
type textarea "hero.moveTo(4)"
drag, startPoint x: 662, startPoint y: 324, endPoint x: 660, endPoint y: 310, distance: 14.1
click at [662, 316] on div "hero.moveTo(4) 1 2 3 4 5 6 7 8 9 10 11 # Move to and use the first lever. hero …" at bounding box center [682, 201] width 282 height 392
click at [667, 332] on button "Run" at bounding box center [680, 335] width 259 height 24
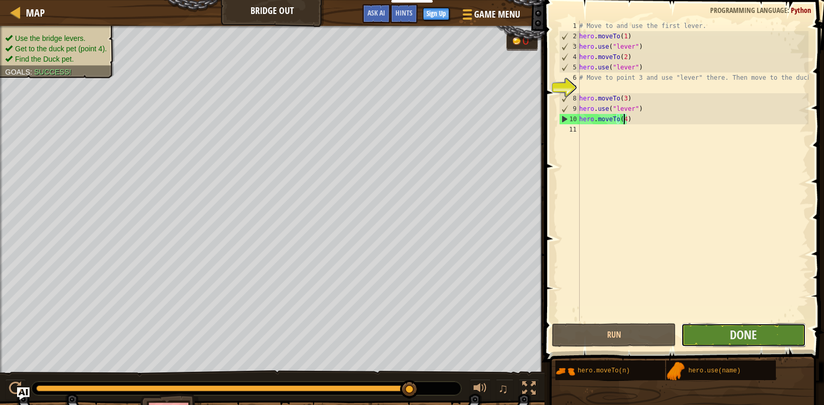
click at [698, 337] on button "Done" at bounding box center [743, 335] width 124 height 24
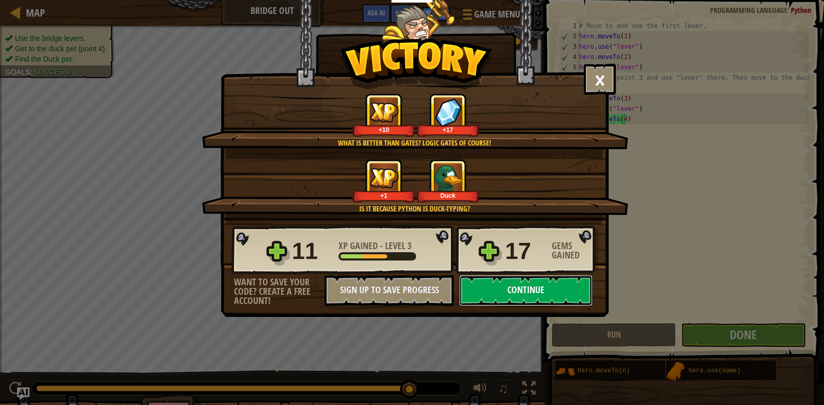
click at [522, 296] on button "Continue" at bounding box center [525, 290] width 133 height 31
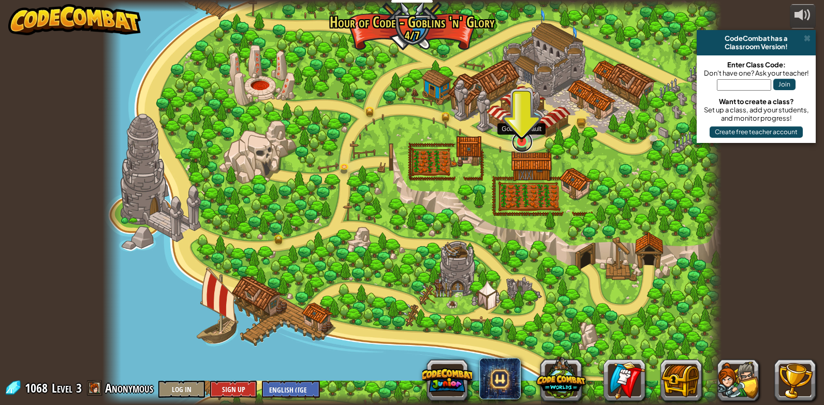
click at [516, 145] on link at bounding box center [522, 141] width 21 height 21
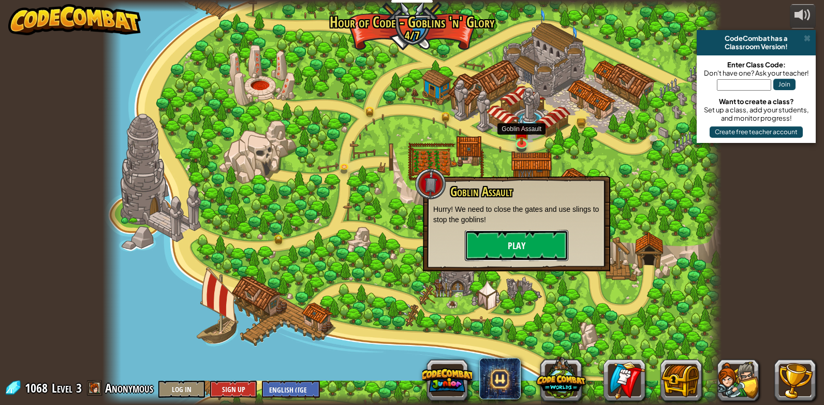
click at [503, 248] on button "Play" at bounding box center [516, 245] width 103 height 31
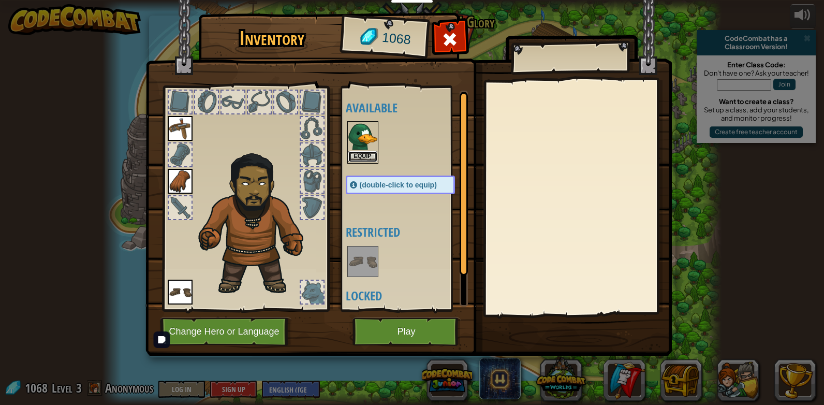
click at [366, 155] on button "Equip" at bounding box center [362, 156] width 29 height 11
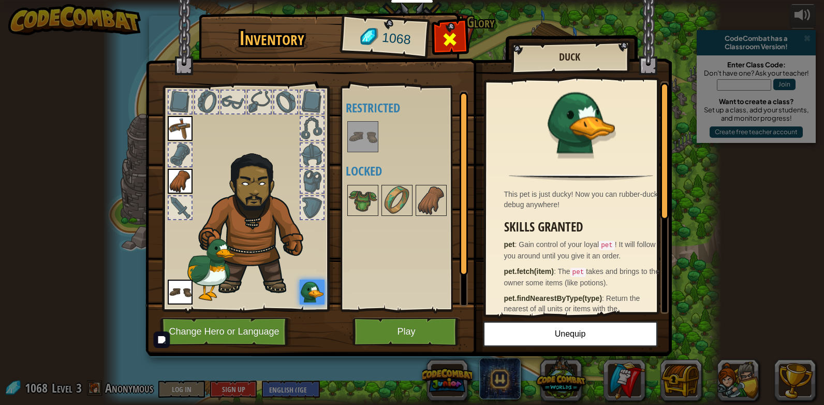
click at [455, 36] on span at bounding box center [449, 39] width 17 height 17
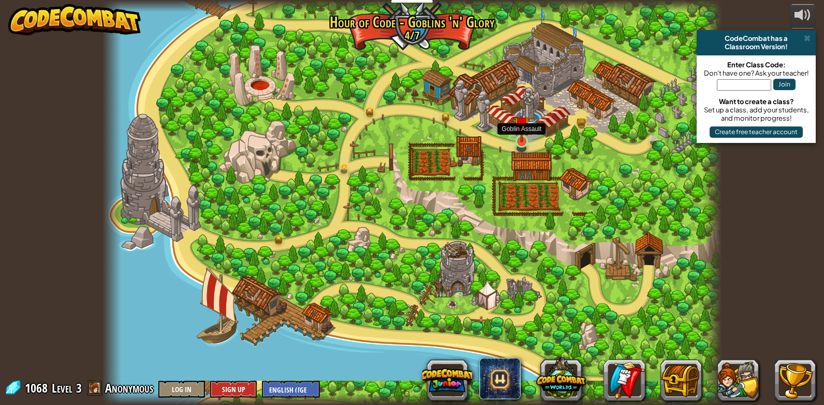
click at [522, 134] on img at bounding box center [522, 124] width 16 height 36
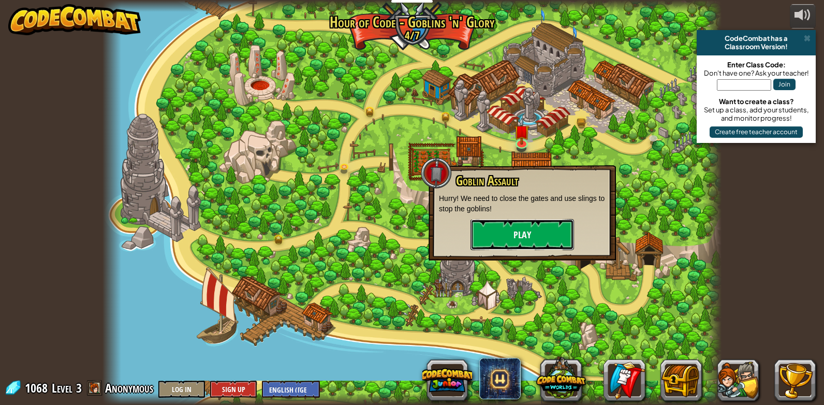
click at [485, 234] on button "Play" at bounding box center [521, 234] width 103 height 31
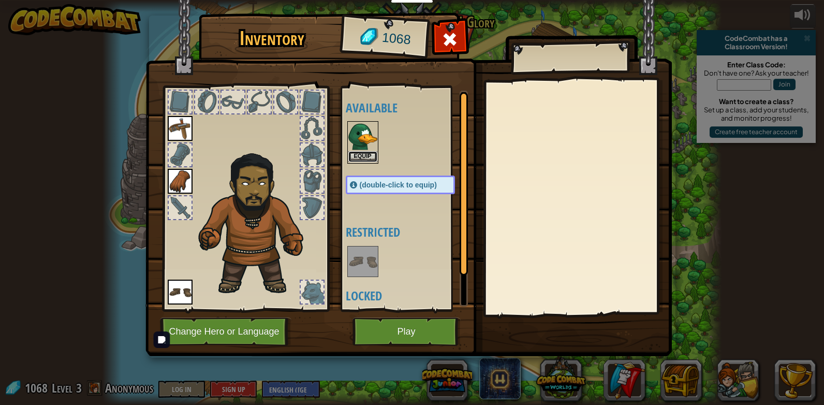
click at [360, 153] on button "Equip" at bounding box center [362, 156] width 29 height 11
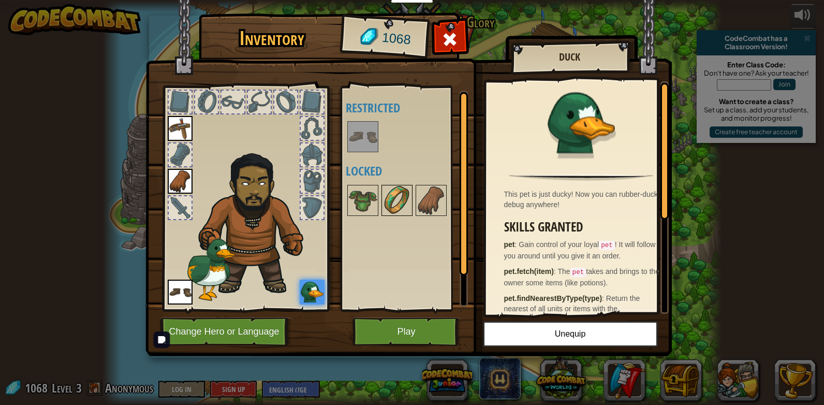
click at [383, 205] on img at bounding box center [396, 200] width 29 height 29
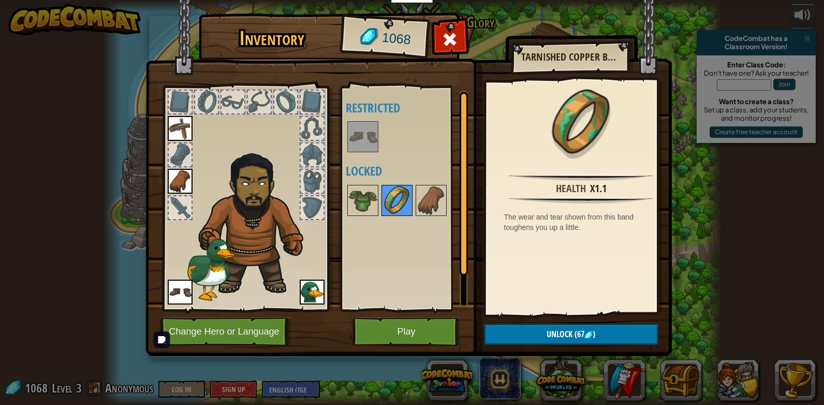
click at [383, 205] on img at bounding box center [396, 200] width 29 height 29
click at [425, 195] on img at bounding box center [430, 200] width 29 height 29
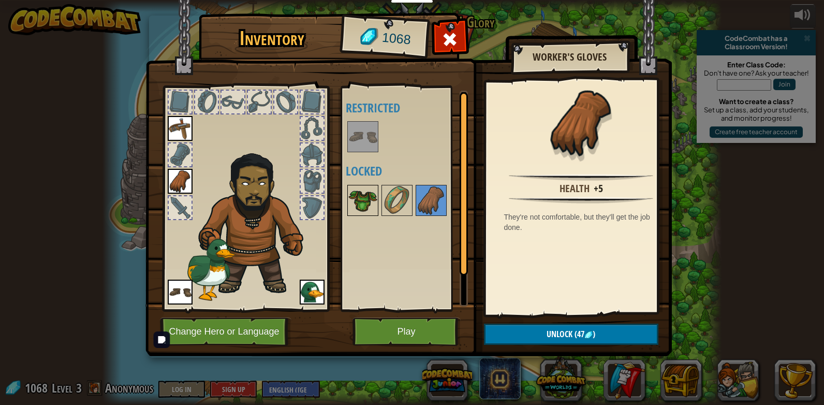
click at [365, 204] on img at bounding box center [362, 200] width 29 height 29
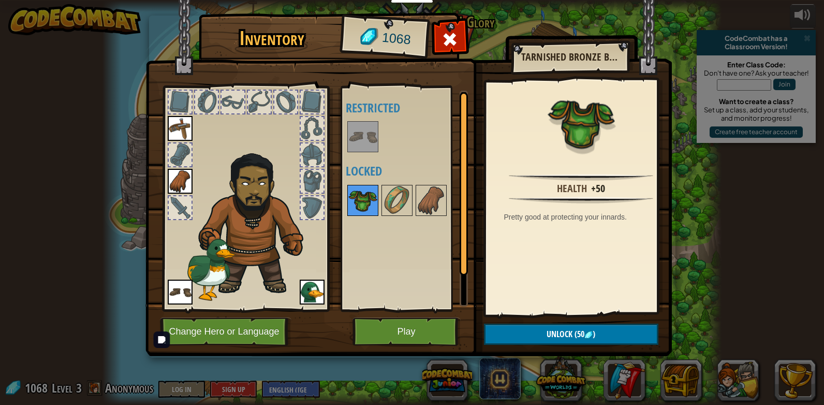
drag, startPoint x: 355, startPoint y: 196, endPoint x: 367, endPoint y: 204, distance: 14.8
click at [356, 196] on img at bounding box center [362, 200] width 29 height 29
click at [579, 336] on span "(50" at bounding box center [578, 333] width 12 height 11
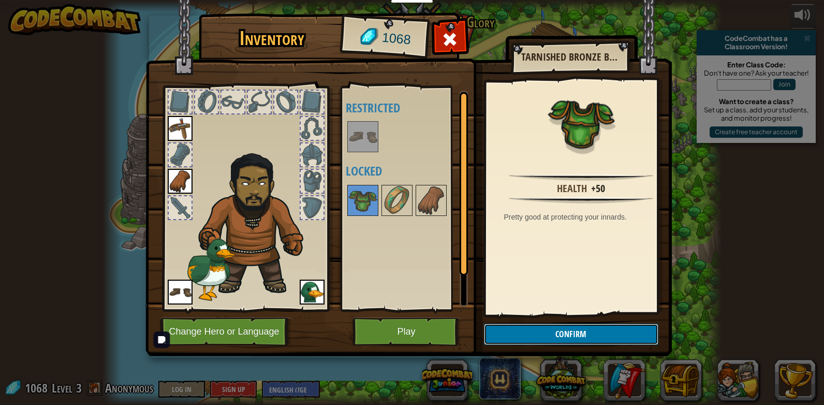
click at [522, 337] on button "Confirm" at bounding box center [571, 333] width 174 height 21
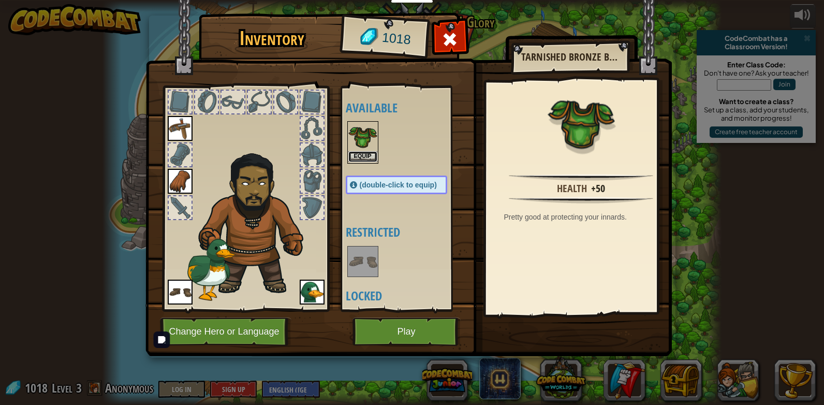
click at [370, 160] on button "Equip" at bounding box center [362, 156] width 29 height 11
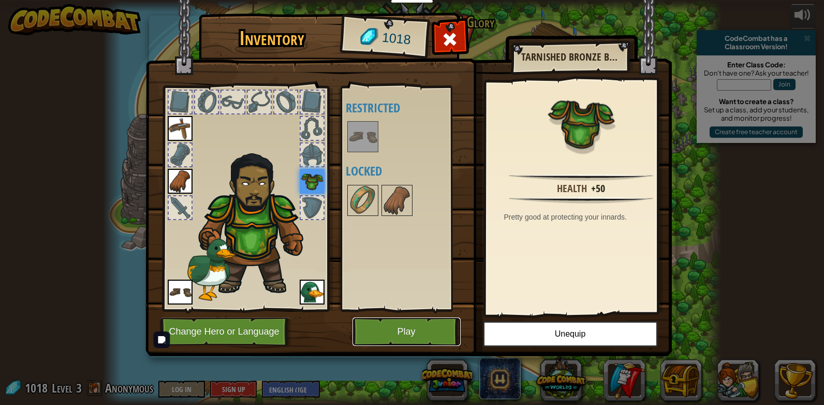
click at [383, 338] on button "Play" at bounding box center [406, 331] width 108 height 28
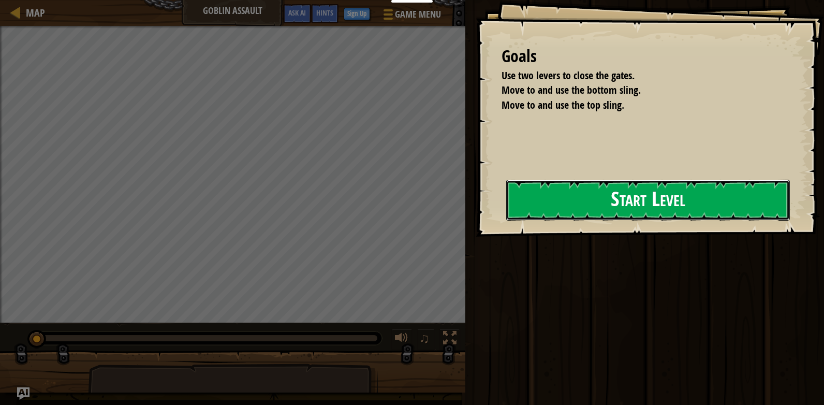
click at [506, 208] on button "Start Level" at bounding box center [647, 200] width 283 height 41
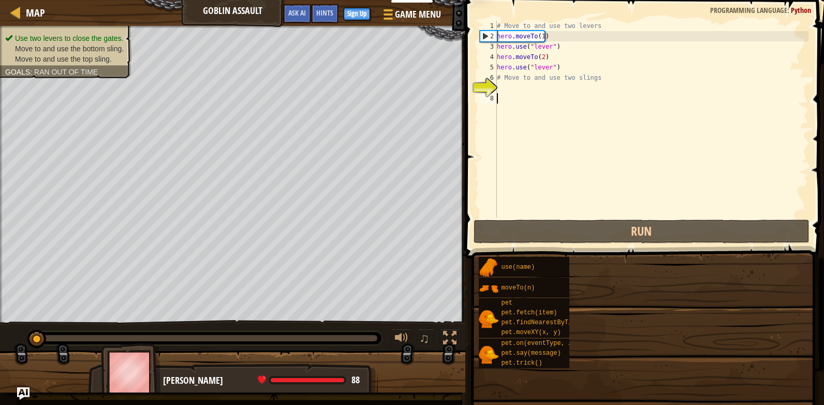
click at [624, 189] on div "# Move to and use two levers hero . moveTo ( 1 ) hero . use ( "lever" ) hero . …" at bounding box center [651, 129] width 313 height 217
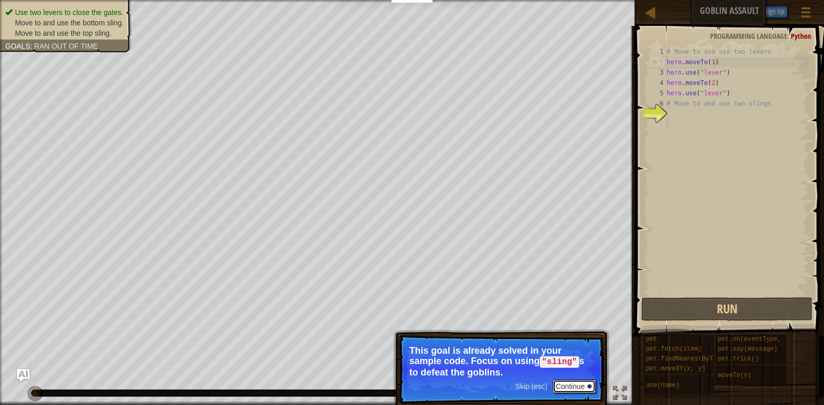
click at [568, 386] on button "Continue" at bounding box center [573, 385] width 43 height 13
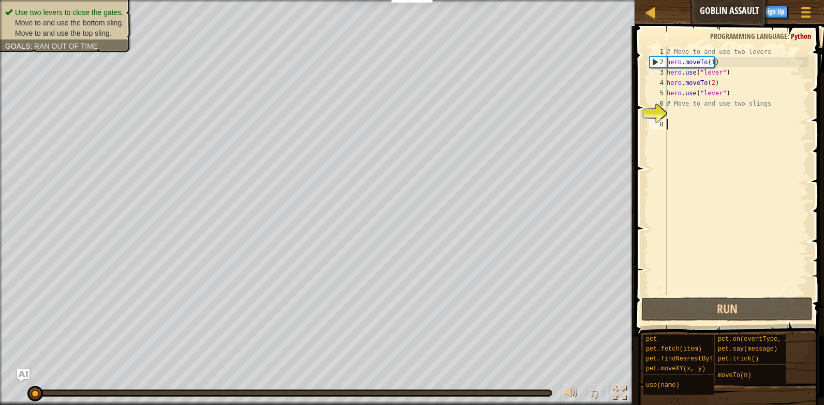
click at [669, 101] on div "# Move to and use two levers hero . moveTo ( 1 ) hero . use ( "lever" ) hero . …" at bounding box center [736, 181] width 144 height 269
drag, startPoint x: 776, startPoint y: 98, endPoint x: 665, endPoint y: 116, distance: 112.7
click at [661, 117] on div "# Move to and use two slings 1 2 3 4 5 6 7 8 # Move to and use two levers hero …" at bounding box center [727, 171] width 161 height 248
type textarea "# Move to and use two slings"
click at [790, 146] on div "# Move to and use two levers hero . moveTo ( 1 ) hero . use ( "lever" ) hero . …" at bounding box center [736, 181] width 144 height 269
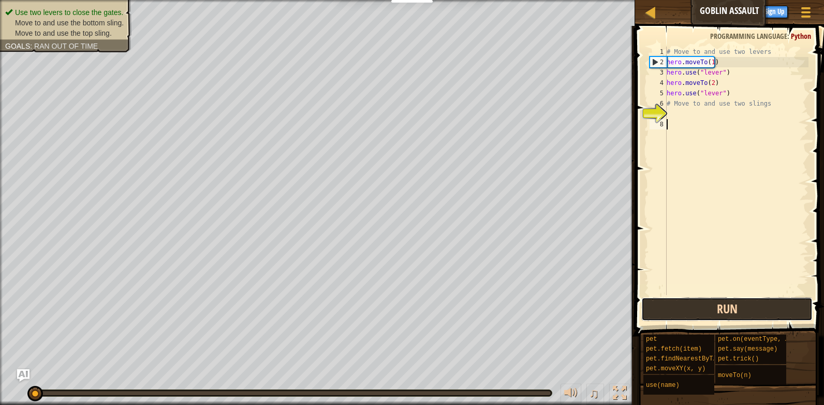
click at [709, 311] on button "Run" at bounding box center [726, 309] width 171 height 24
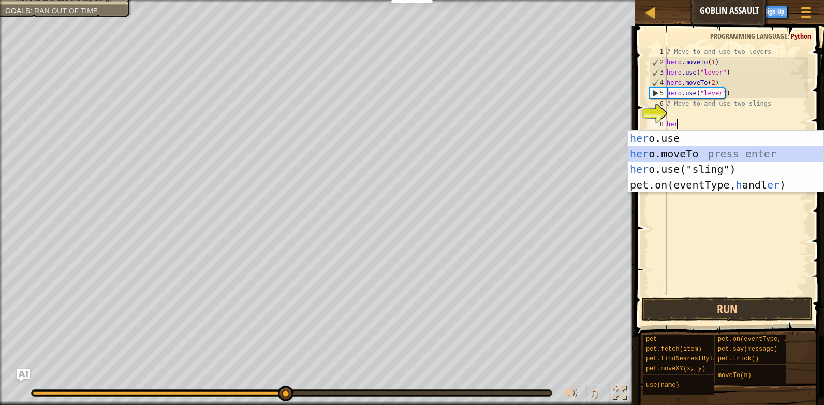
click at [709, 157] on div "her o.use press enter her o.moveTo press enter her o.use("sling") press enter p…" at bounding box center [726, 176] width 196 height 93
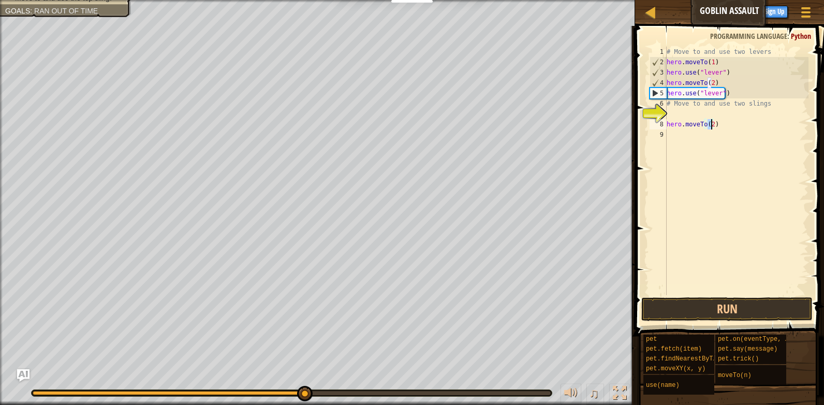
type textarea "hero.moveTo(4)"
click at [698, 144] on div "# Move to and use two levers hero . moveTo ( 1 ) hero . use ( "lever" ) hero . …" at bounding box center [736, 181] width 144 height 269
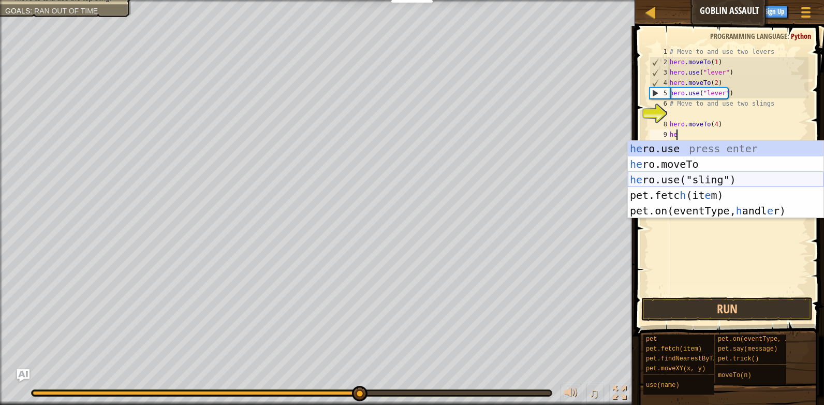
click at [730, 180] on div "he ro.use press enter he ro.moveTo press enter he ro.use("sling") press enter p…" at bounding box center [726, 195] width 196 height 109
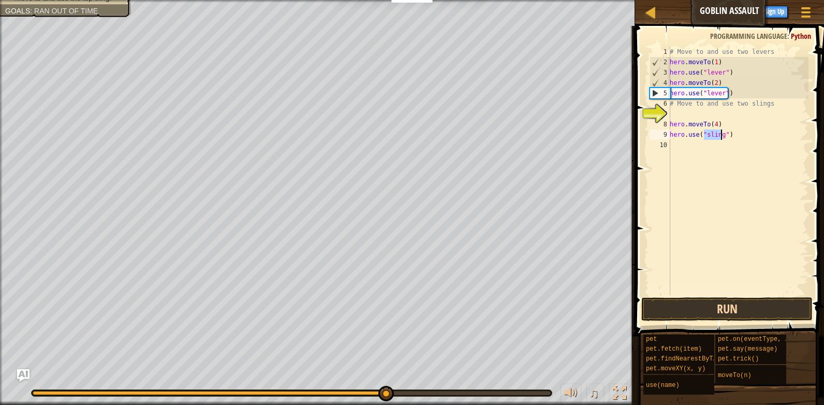
type textarea "hero.use("sling")"
click at [754, 315] on button "Run" at bounding box center [726, 309] width 171 height 24
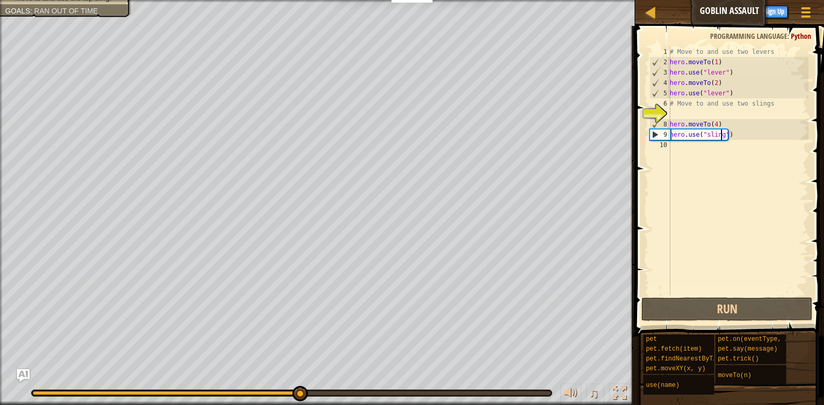
click at [688, 154] on div "# Move to and use two levers hero . moveTo ( 1 ) hero . use ( "lever" ) hero . …" at bounding box center [737, 181] width 141 height 269
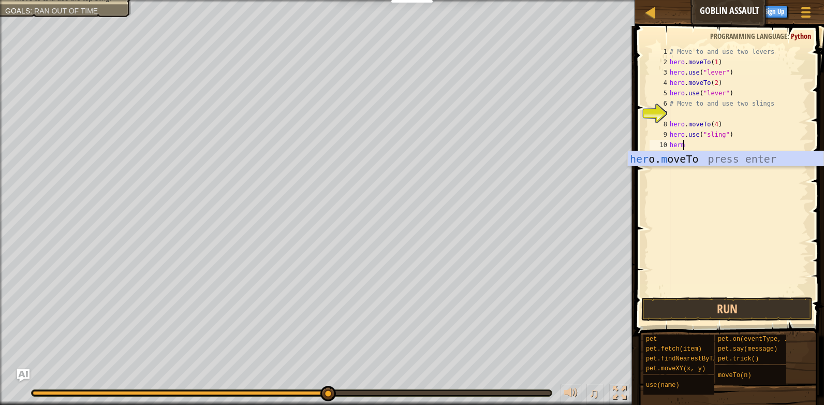
scroll to position [5, 1]
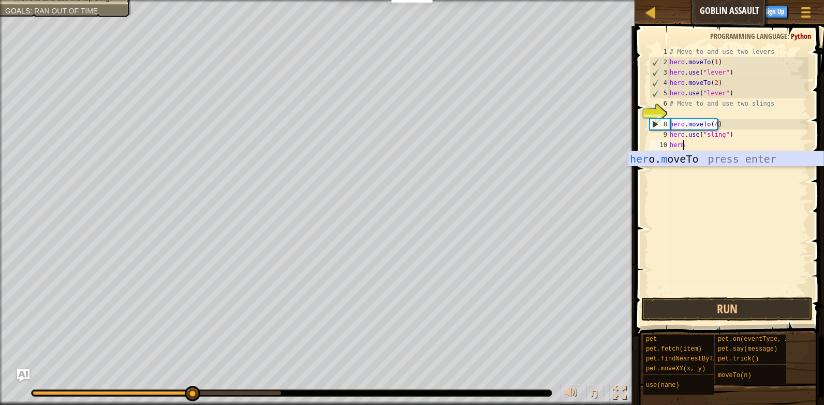
click at [687, 163] on div "her o. m oveTo press enter" at bounding box center [726, 174] width 196 height 47
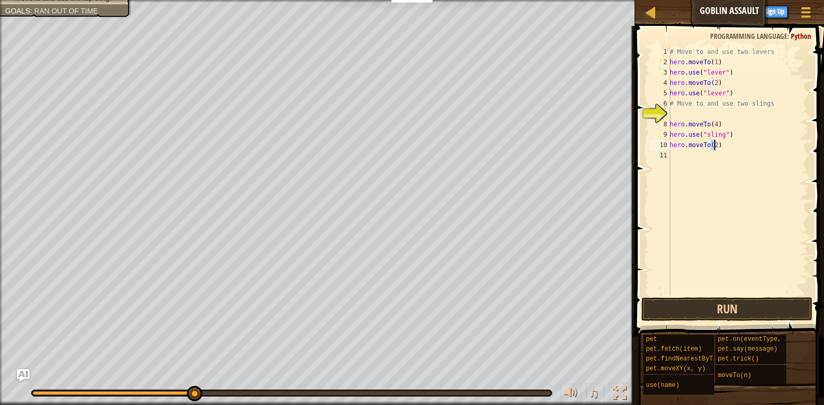
type textarea "hero.moveTo(3)"
click at [670, 159] on div "# Move to and use two levers hero . moveTo ( 1 ) hero . use ( "lever" ) hero . …" at bounding box center [737, 181] width 141 height 269
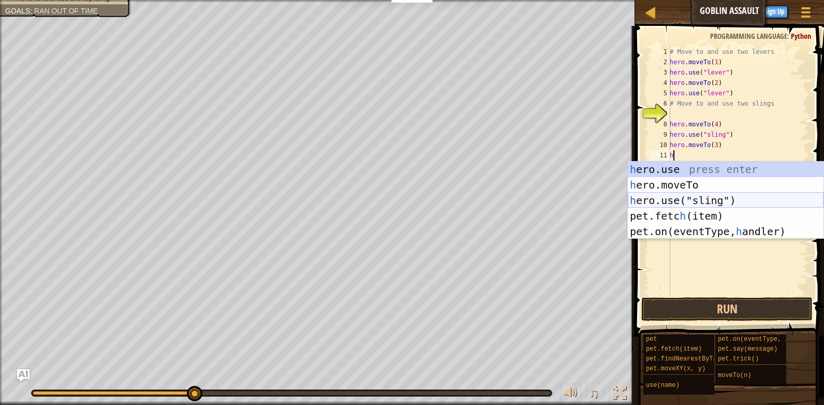
click at [711, 204] on div "h ero.use press enter h ero.moveTo press enter h ero.use("sling") press enter p…" at bounding box center [726, 215] width 196 height 109
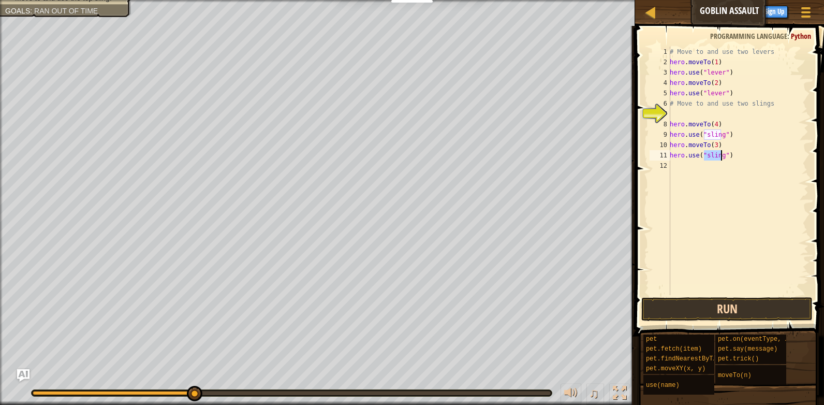
type textarea "hero.use("sling")"
click at [692, 306] on button "Run" at bounding box center [726, 309] width 171 height 24
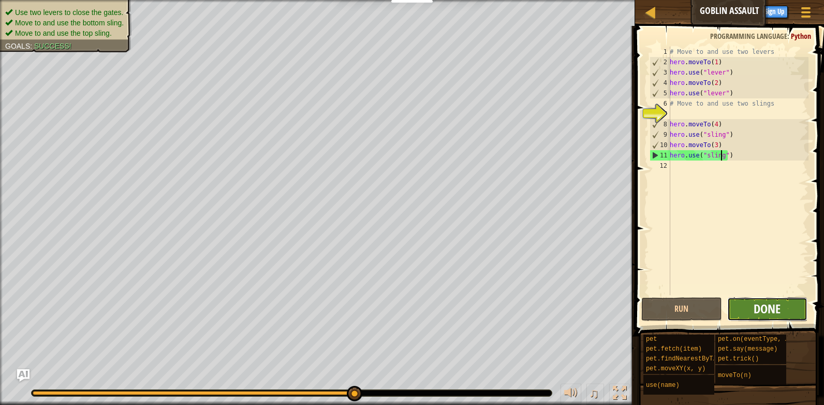
click at [762, 314] on span "Done" at bounding box center [766, 308] width 27 height 17
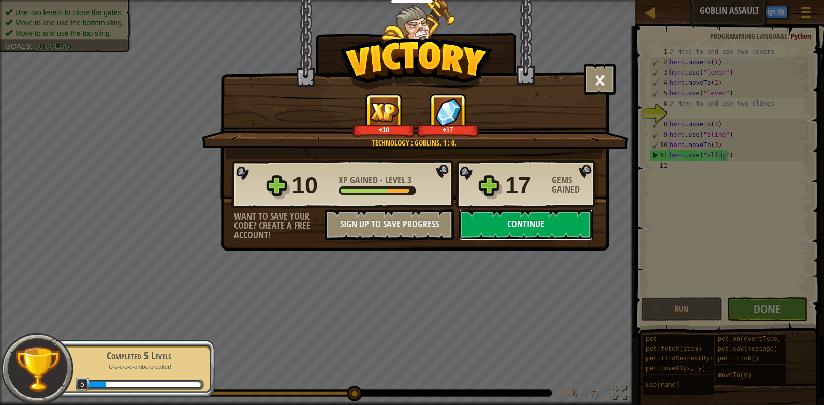
click at [527, 220] on button "Continue" at bounding box center [525, 224] width 133 height 31
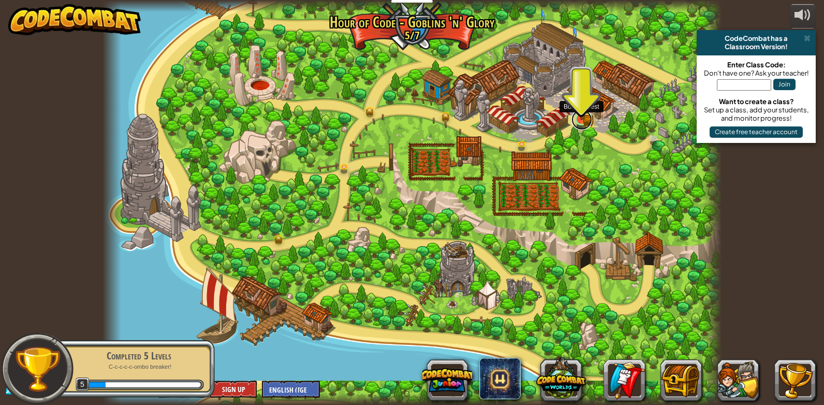
click at [578, 123] on link at bounding box center [581, 119] width 21 height 21
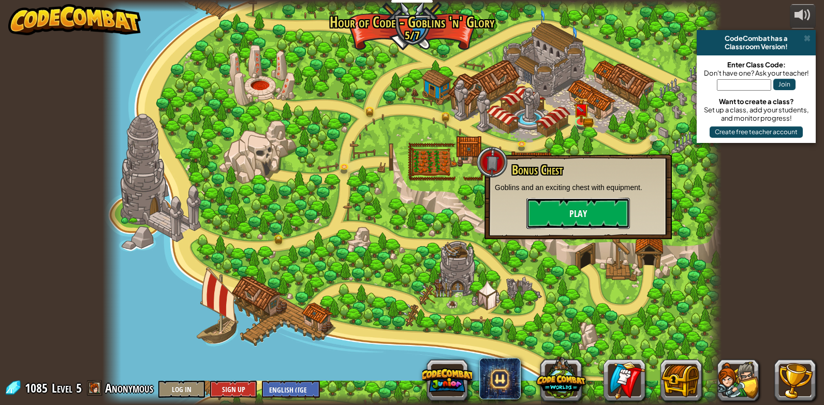
click at [592, 212] on button "Play" at bounding box center [577, 213] width 103 height 31
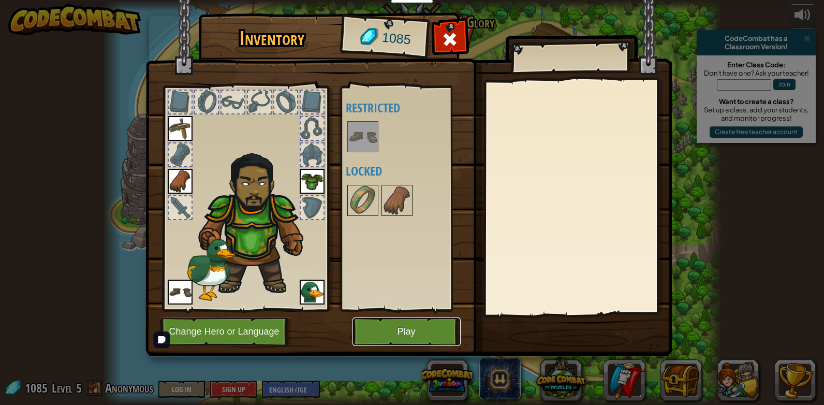
click at [429, 332] on button "Play" at bounding box center [406, 331] width 108 height 28
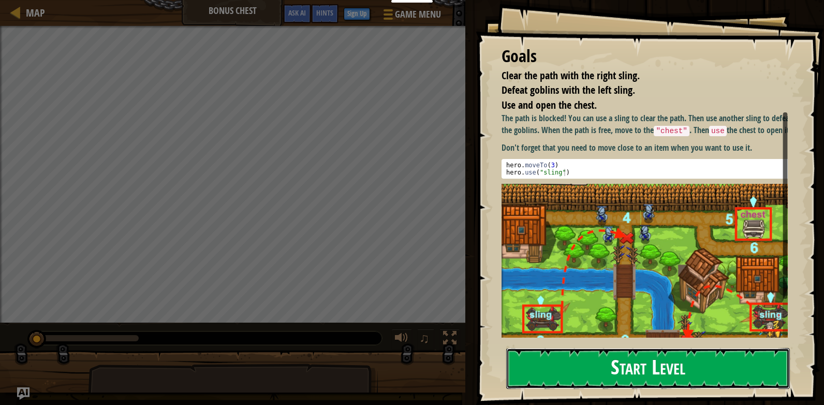
click at [647, 356] on button "Start Level" at bounding box center [647, 368] width 283 height 41
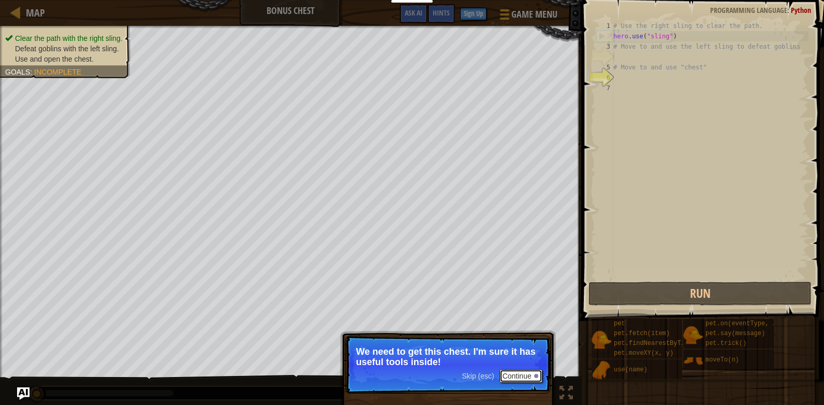
click at [532, 377] on button "Continue" at bounding box center [520, 375] width 43 height 13
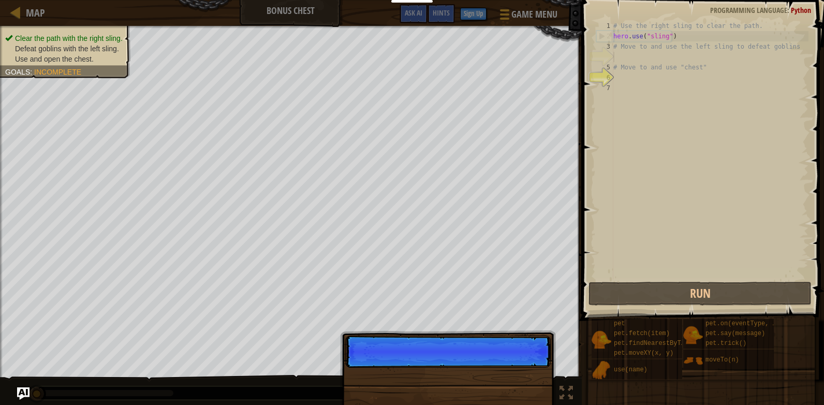
scroll to position [5, 0]
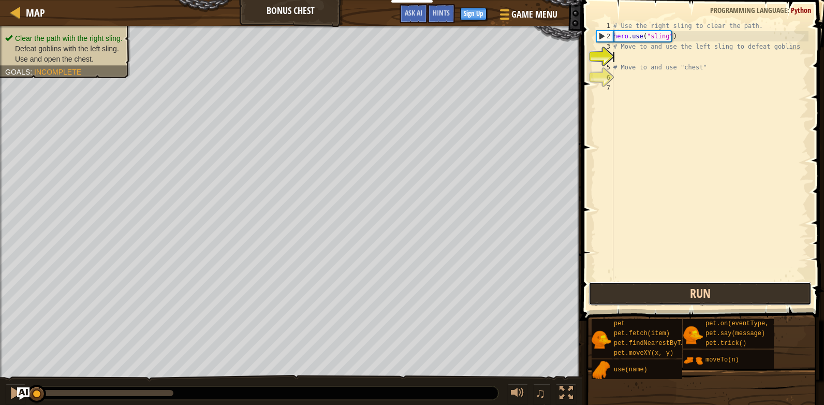
click at [737, 293] on button "Run" at bounding box center [699, 293] width 223 height 24
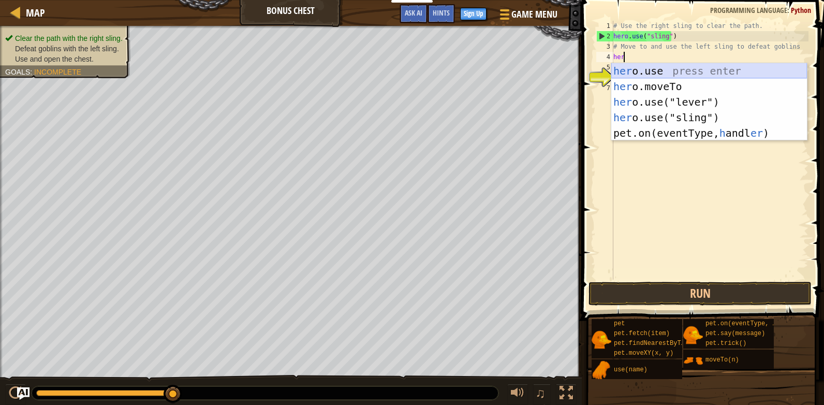
click at [695, 71] on div "her o.use press enter her o.moveTo press enter her o.use("lever") press enter h…" at bounding box center [709, 117] width 196 height 109
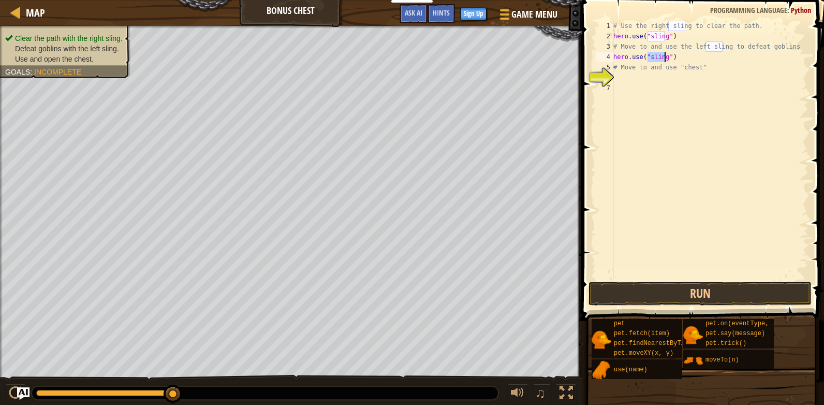
click at [669, 58] on div "# Use the right sling to clear the path. hero . use ( "sling" ) # Move to and u…" at bounding box center [709, 160] width 197 height 279
click at [664, 57] on div "# Use the right sling to clear the path. hero . use ( "sling" ) # Move to and u…" at bounding box center [709, 160] width 197 height 279
click at [677, 59] on div "# Use the right sling to clear the path. hero . use ( "sling" ) # Move to and u…" at bounding box center [709, 160] width 197 height 279
type textarea "h"
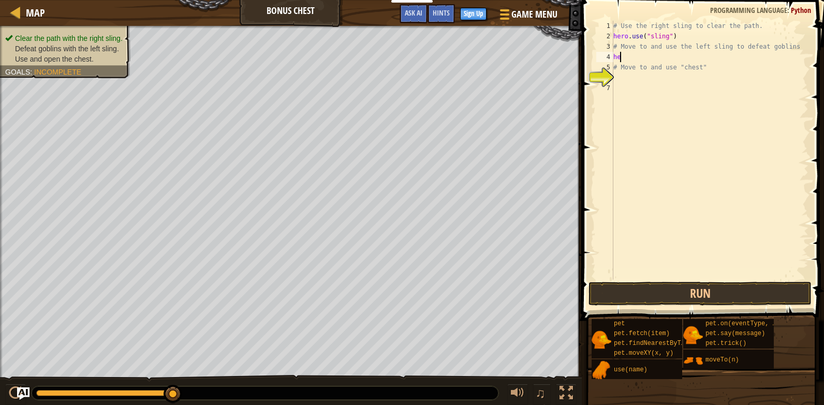
scroll to position [5, 0]
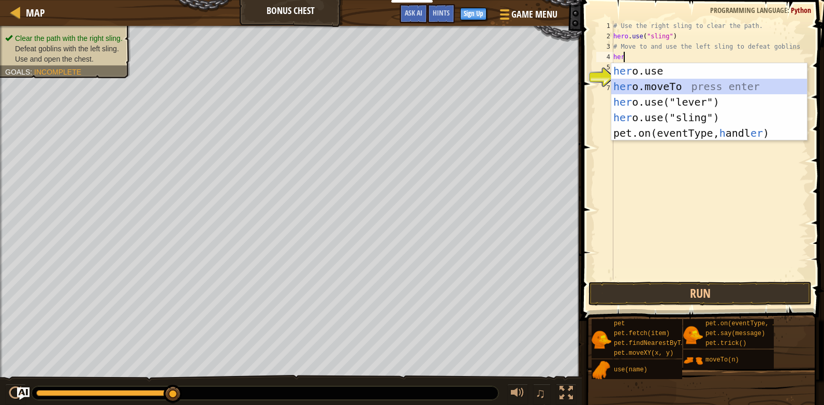
click at [740, 91] on div "her o.use press enter her o.moveTo press enter her o.use("lever") press enter h…" at bounding box center [709, 117] width 196 height 109
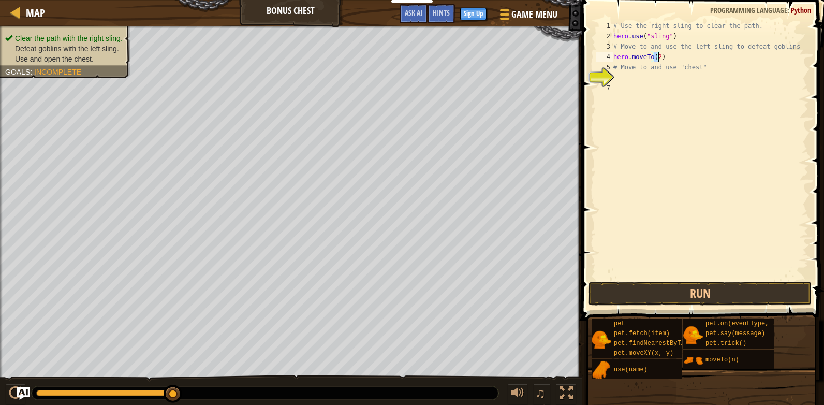
type textarea "hero.moveTo(3)"
drag, startPoint x: 662, startPoint y: 92, endPoint x: 668, endPoint y: 81, distance: 12.5
click at [663, 90] on div "# Use the right sling to clear the path. hero . use ( "sling" ) # Move to and u…" at bounding box center [709, 160] width 197 height 279
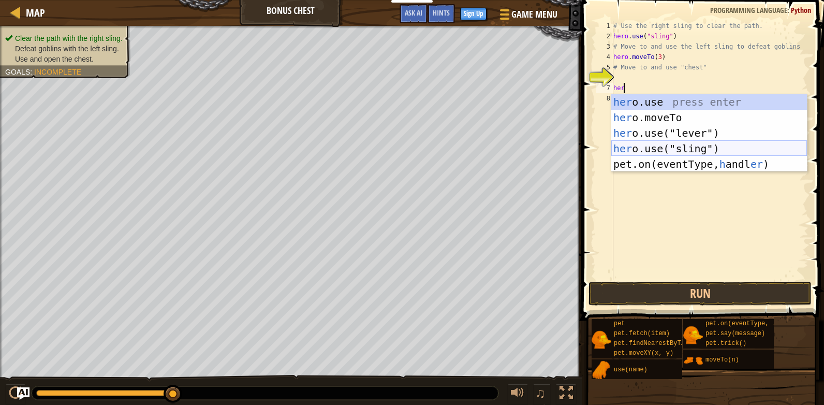
click at [694, 146] on div "her o.use press enter her o.moveTo press enter her o.use("lever") press enter h…" at bounding box center [709, 148] width 196 height 109
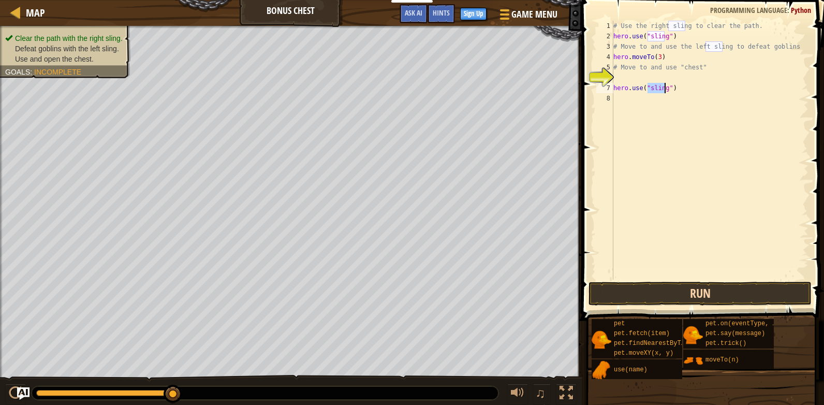
type textarea "hero.use("sling")"
click at [682, 298] on button "Run" at bounding box center [699, 293] width 223 height 24
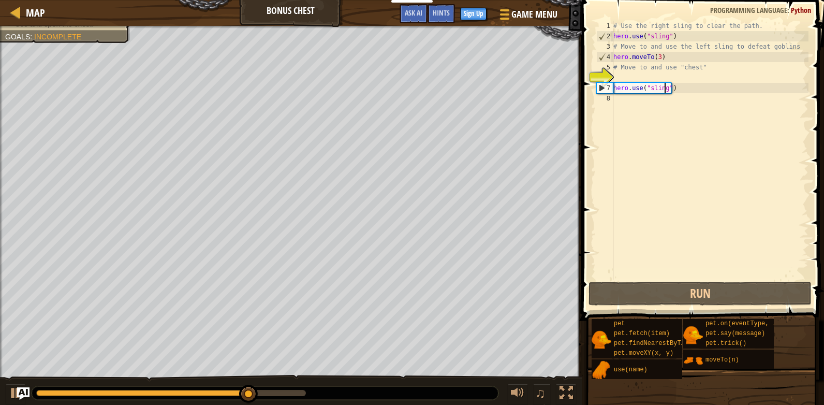
click at [634, 104] on div "# Use the right sling to clear the path. hero . use ( "sling" ) # Move to and u…" at bounding box center [709, 160] width 197 height 279
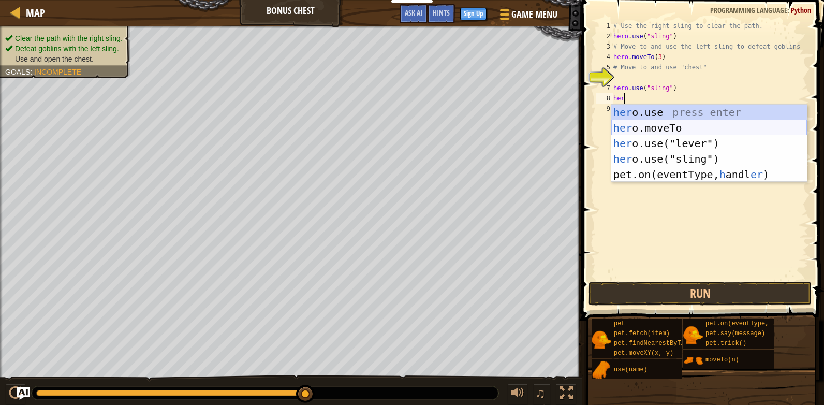
click at [677, 135] on div "her o.use press enter her o.moveTo press enter her o.use("lever") press enter h…" at bounding box center [709, 158] width 196 height 109
type textarea "hero.moveTo(2)"
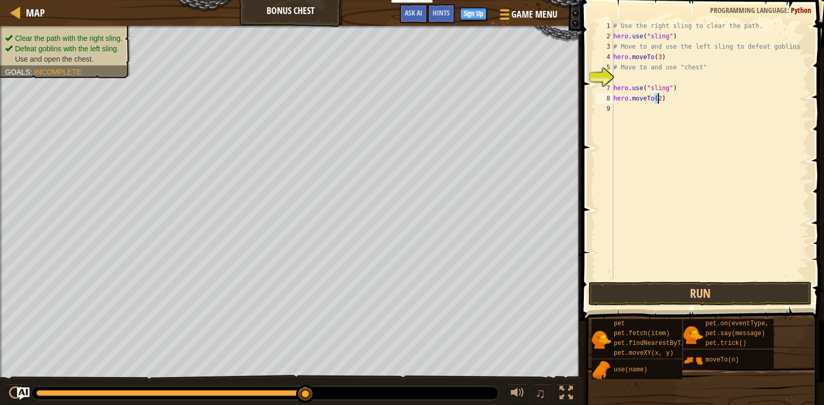
click at [660, 117] on div "# Use the right sling to clear the path. hero . use ( "sling" ) # Move to and u…" at bounding box center [709, 160] width 197 height 279
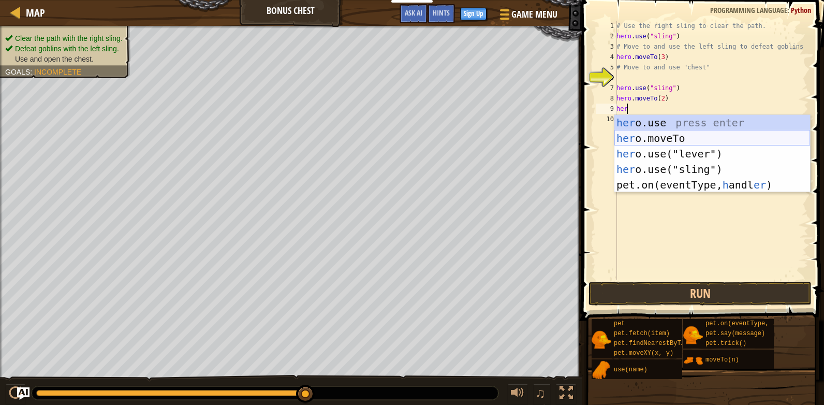
click at [677, 135] on div "her o.use press enter her o.moveTo press enter her o.use("lever") press enter h…" at bounding box center [712, 169] width 196 height 109
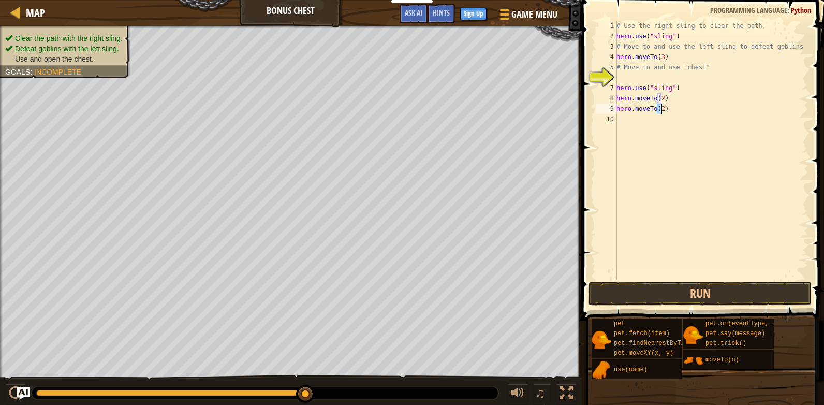
type textarea "hero.moveTo(4)"
click at [624, 121] on div "# Use the right sling to clear the path. hero . use ( "sling" ) # Move to and u…" at bounding box center [711, 160] width 194 height 279
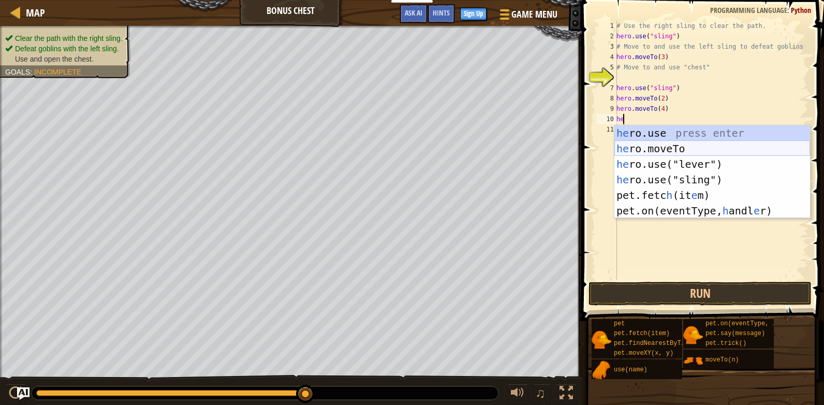
click at [650, 144] on div "he ro.use press enter he ro.moveTo press enter he ro.use("lever") press enter h…" at bounding box center [712, 187] width 196 height 124
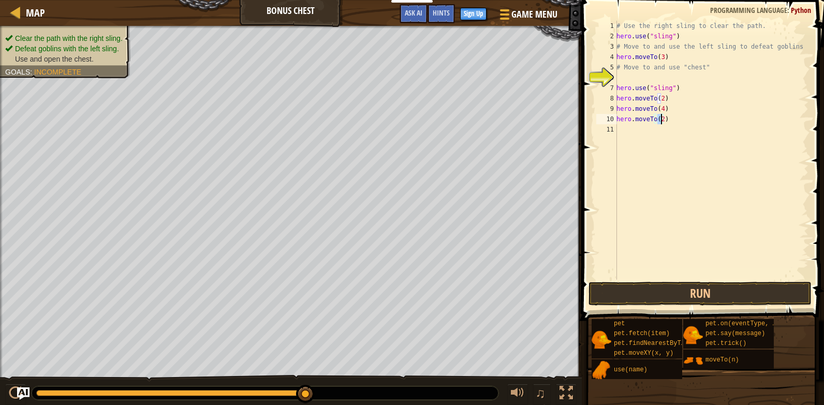
type textarea "hero.moveTo(5)"
click at [638, 136] on div "# Use the right sling to clear the path. hero . use ( "sling" ) # Move to and u…" at bounding box center [711, 160] width 194 height 279
click at [723, 125] on div "# Use the right sling to clear the path. hero . use ( "sling" ) # Move to and u…" at bounding box center [711, 160] width 194 height 279
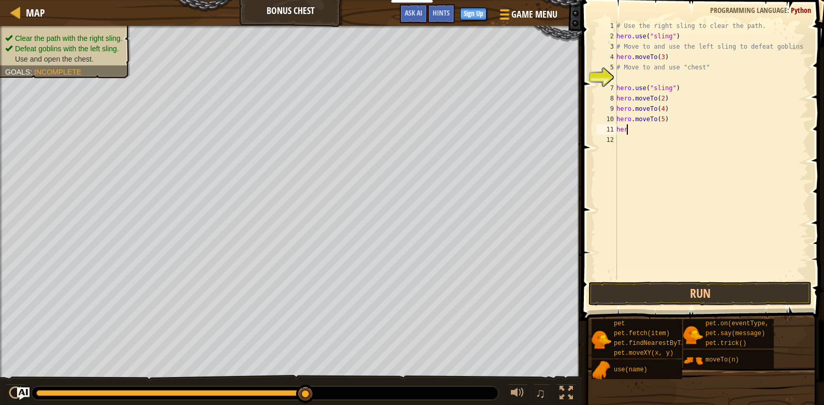
click at [640, 131] on div "# Use the right sling to clear the path. hero . use ( "sling" ) # Move to and u…" at bounding box center [711, 160] width 194 height 279
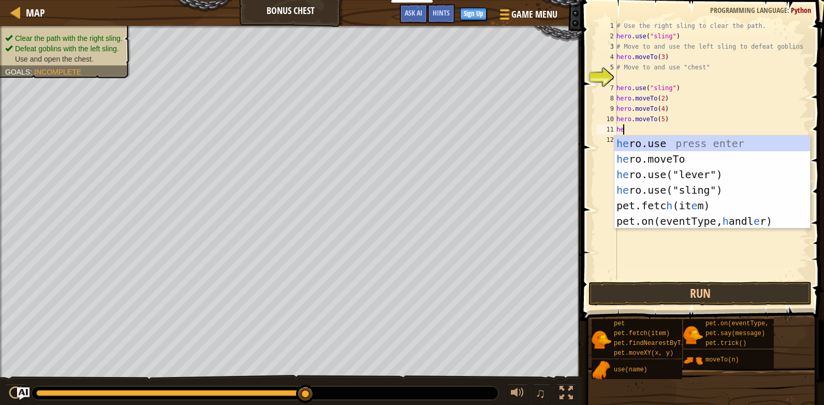
type textarea "h"
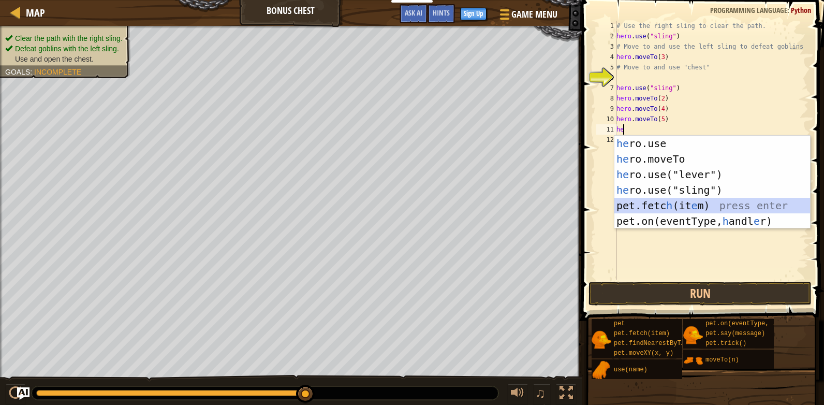
click at [713, 201] on div "he ro.use press enter he ro.moveTo press enter he ro.use("lever") press enter h…" at bounding box center [712, 198] width 196 height 124
type textarea "pet.fetch(item)"
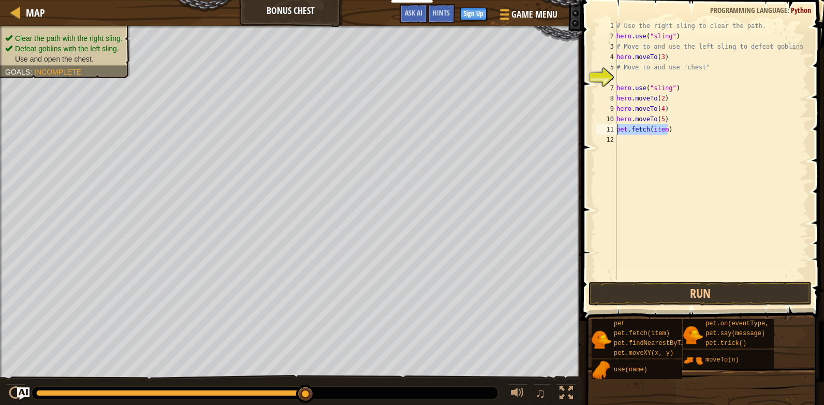
drag, startPoint x: 684, startPoint y: 124, endPoint x: 615, endPoint y: 131, distance: 69.7
click at [615, 131] on div "pet.fetch(item) 1 2 3 4 5 6 7 8 9 10 11 12 # Use the right sling to clear the p…" at bounding box center [701, 150] width 214 height 259
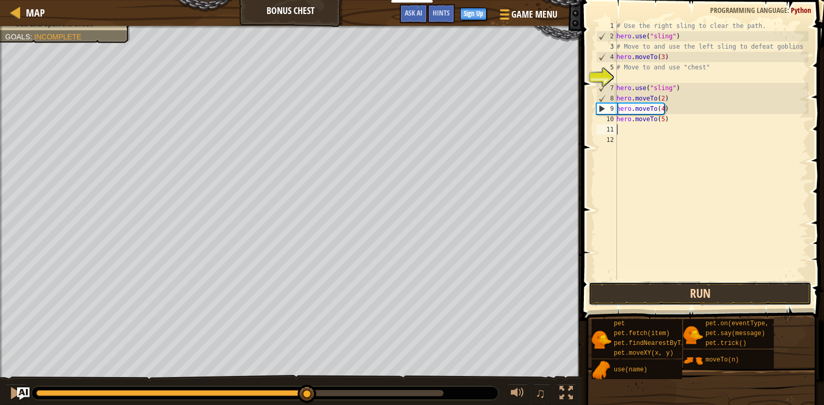
click at [658, 300] on button "Run" at bounding box center [699, 293] width 223 height 24
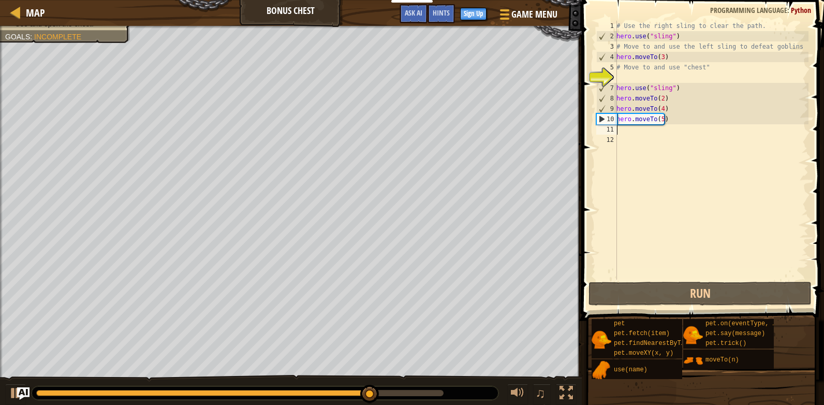
click at [628, 128] on div "# Use the right sling to clear the path. hero . use ( "sling" ) # Move to and u…" at bounding box center [711, 160] width 194 height 279
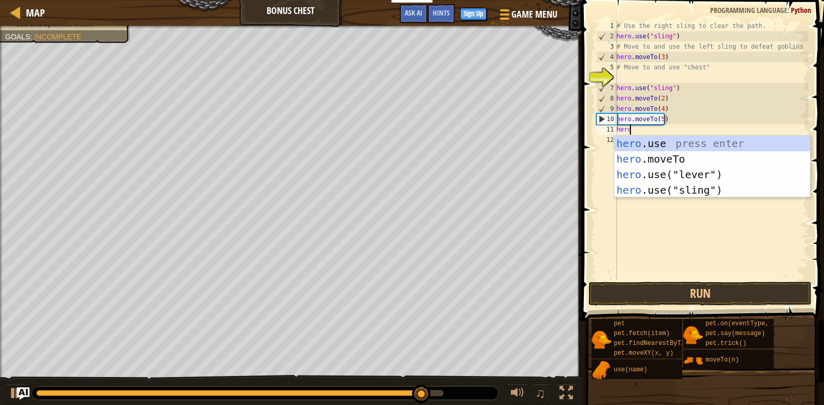
scroll to position [5, 1]
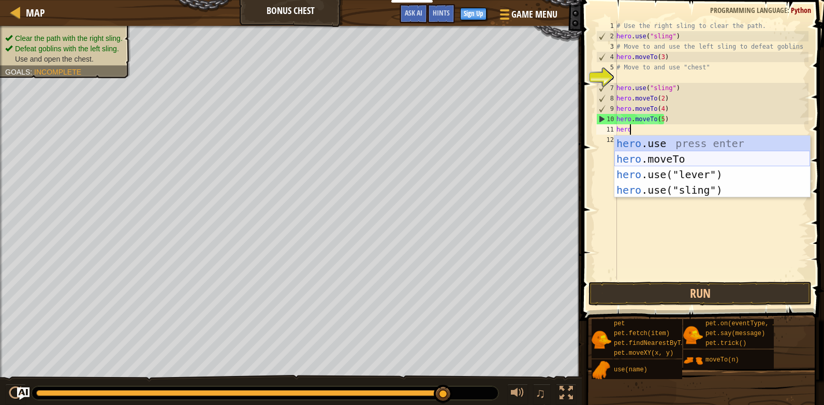
click at [654, 157] on div "hero .use press enter hero .moveTo press enter hero .use("lever") press enter h…" at bounding box center [712, 182] width 196 height 93
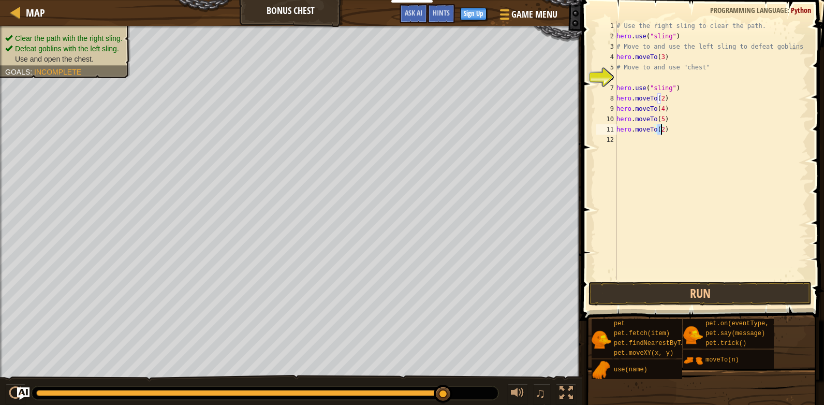
type textarea "hero.moveTo(6)"
click at [631, 142] on div "# Use the right sling to clear the path. hero . use ( "sling" ) # Move to and u…" at bounding box center [711, 160] width 194 height 279
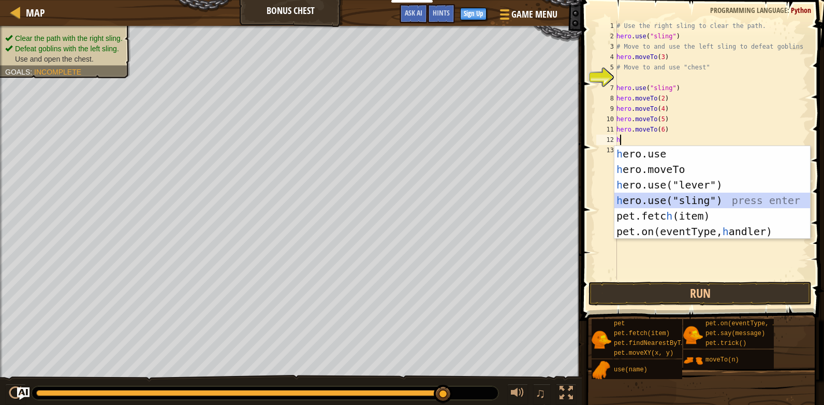
click at [694, 203] on div "h ero.use press enter h ero.moveTo press enter h ero.use("lever") press enter h…" at bounding box center [712, 208] width 196 height 124
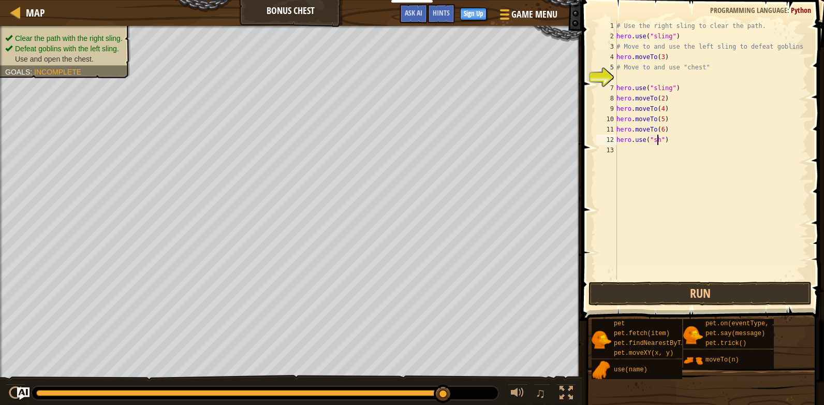
scroll to position [5, 3]
type textarea "hero.use("chest")"
click at [622, 286] on button "Run" at bounding box center [699, 293] width 223 height 24
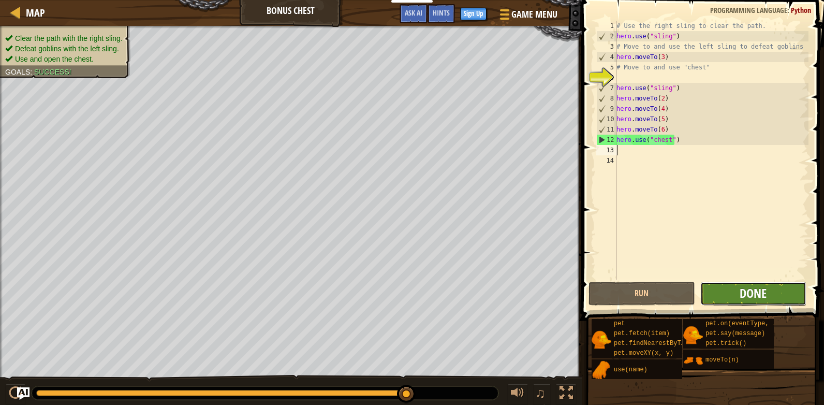
click at [746, 292] on span "Done" at bounding box center [752, 293] width 27 height 17
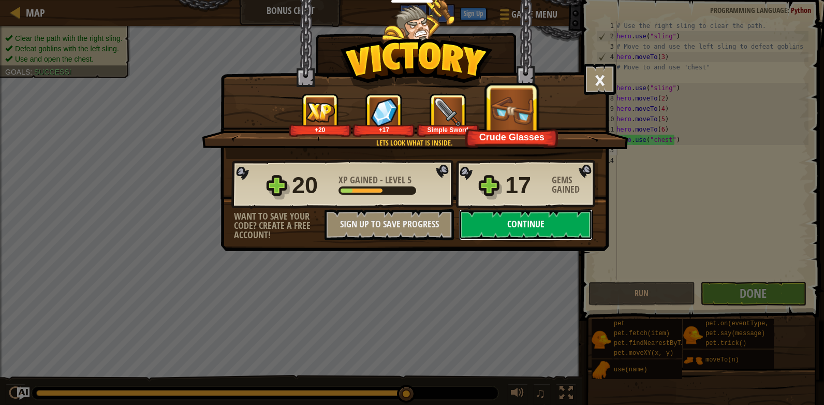
click at [490, 220] on button "Continue" at bounding box center [525, 224] width 133 height 31
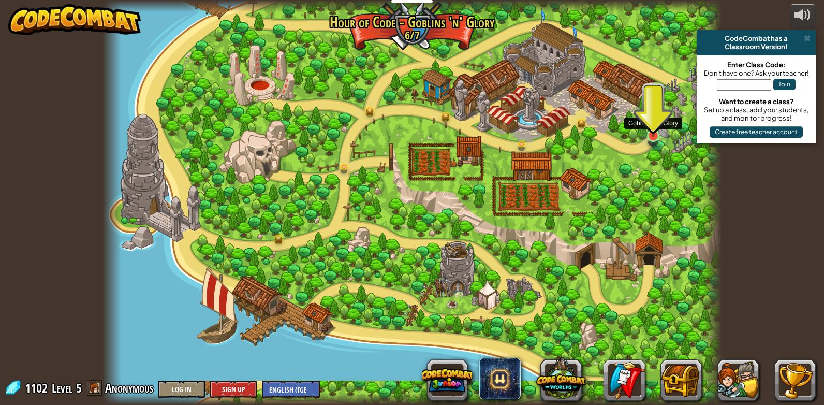
click at [647, 128] on img at bounding box center [653, 115] width 16 height 41
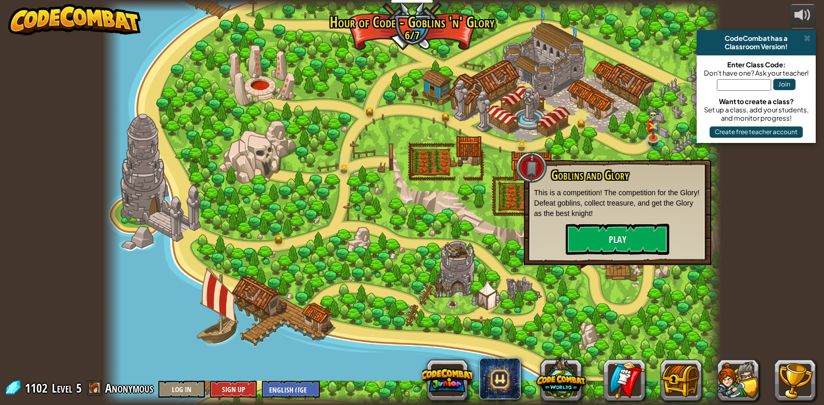
drag, startPoint x: 606, startPoint y: 252, endPoint x: 613, endPoint y: 217, distance: 35.7
click at [611, 236] on div "Goblins and Glory This is a competition! The competition for the Glory! Defeat …" at bounding box center [617, 212] width 187 height 106
drag, startPoint x: 615, startPoint y: 249, endPoint x: 621, endPoint y: 231, distance: 19.3
click at [621, 231] on button "Play" at bounding box center [616, 238] width 103 height 31
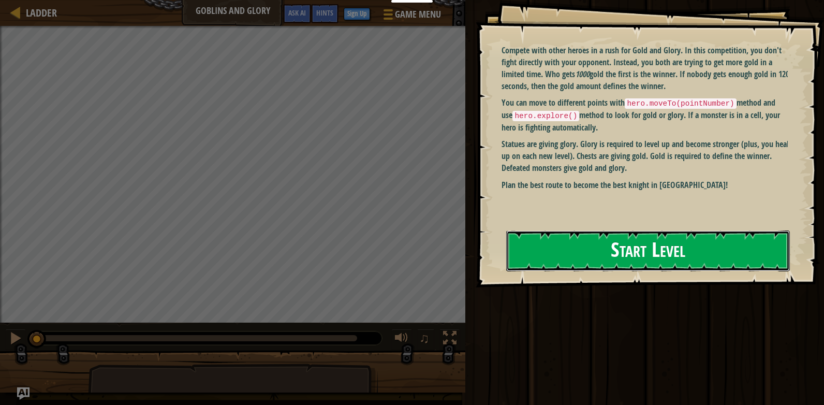
click at [712, 265] on button "Start Level" at bounding box center [647, 250] width 283 height 41
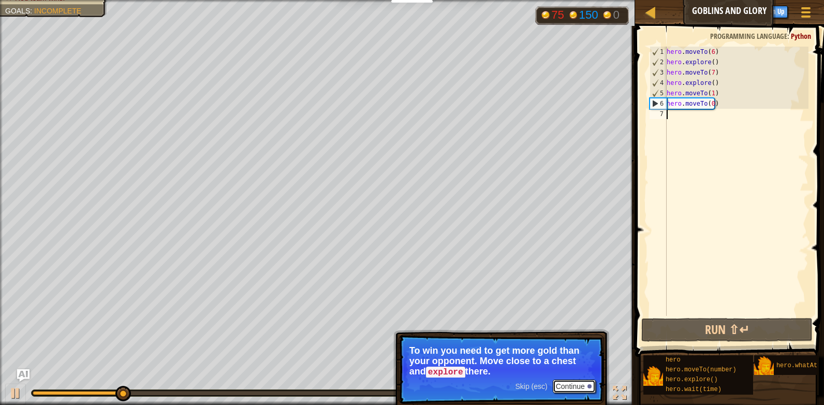
click at [557, 381] on button "Continue" at bounding box center [573, 385] width 43 height 13
click at [577, 392] on p "Skip (esc) Continue Statues are giving you Glory. The glory helps you level up …" at bounding box center [500, 368] width 205 height 69
click at [582, 388] on button "Continue" at bounding box center [573, 385] width 43 height 13
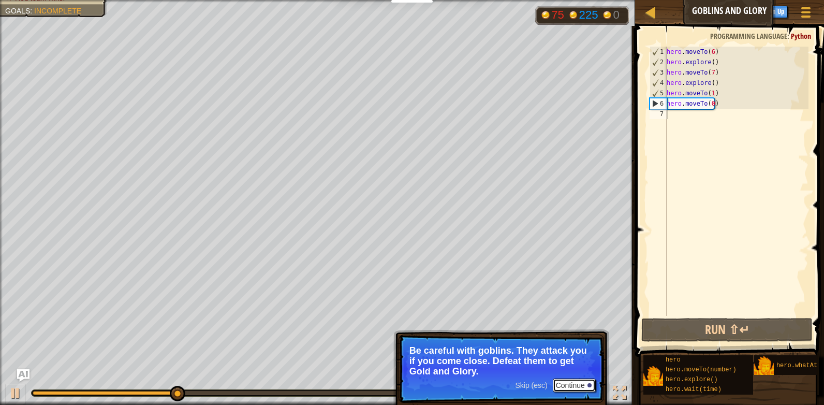
click at [580, 386] on button "Continue" at bounding box center [573, 384] width 43 height 13
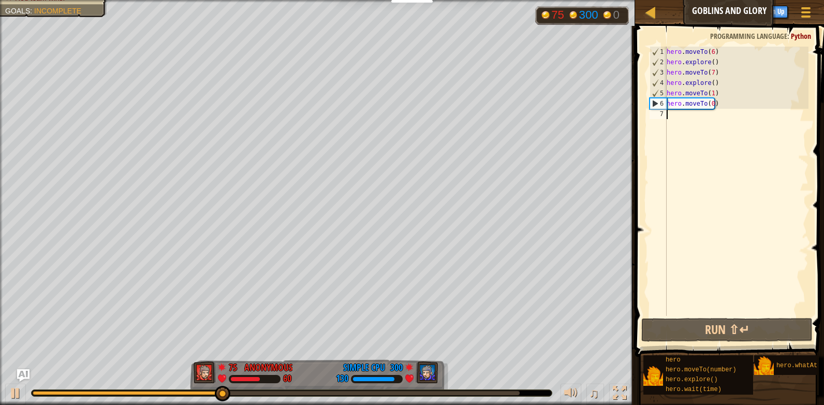
click at [686, 127] on div "hero . moveTo ( 6 ) hero . explore ( ) hero . moveTo ( 7 ) hero . explore ( ) h…" at bounding box center [736, 192] width 144 height 290
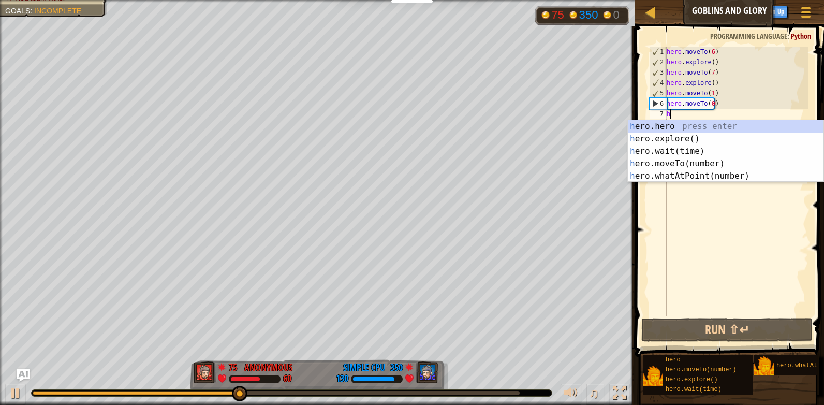
scroll to position [5, 0]
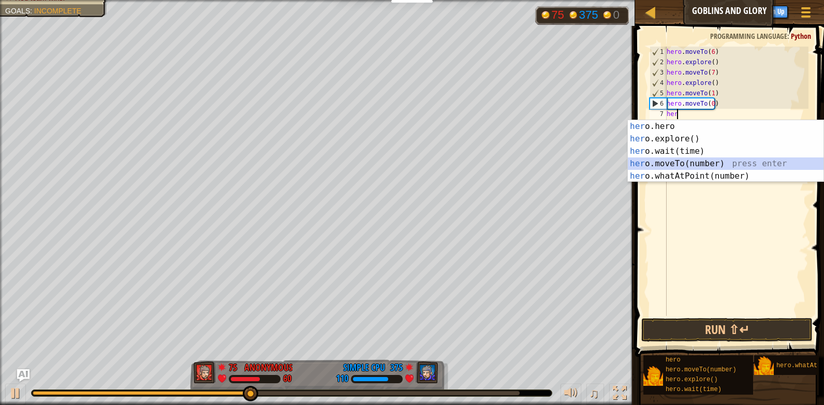
click at [700, 158] on div "her o.hero press enter her o.explore() press enter her o.wait(time) press enter…" at bounding box center [726, 163] width 196 height 87
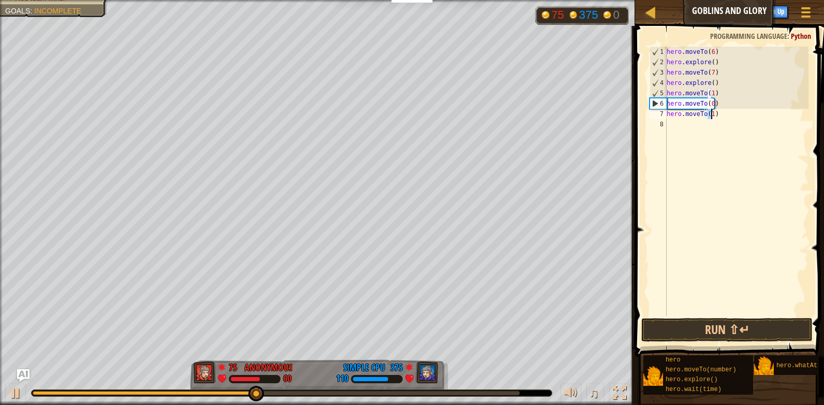
type textarea "hero.moveTo(6)"
click at [712, 141] on div "hero . moveTo ( 6 ) hero . explore ( ) hero . moveTo ( 7 ) hero . explore ( ) h…" at bounding box center [736, 192] width 144 height 290
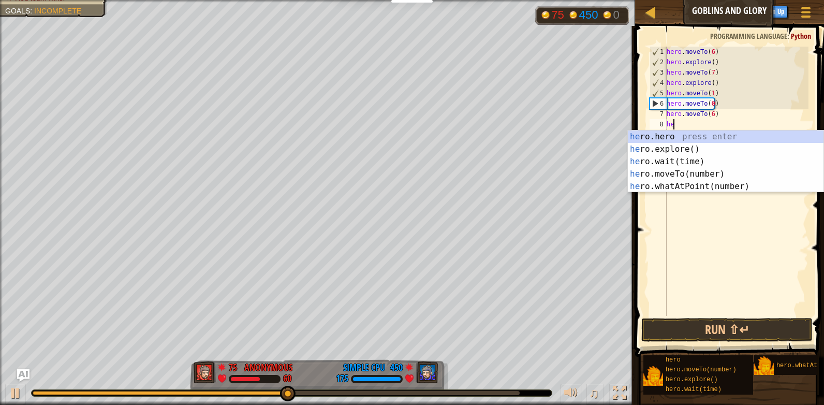
type textarea "her"
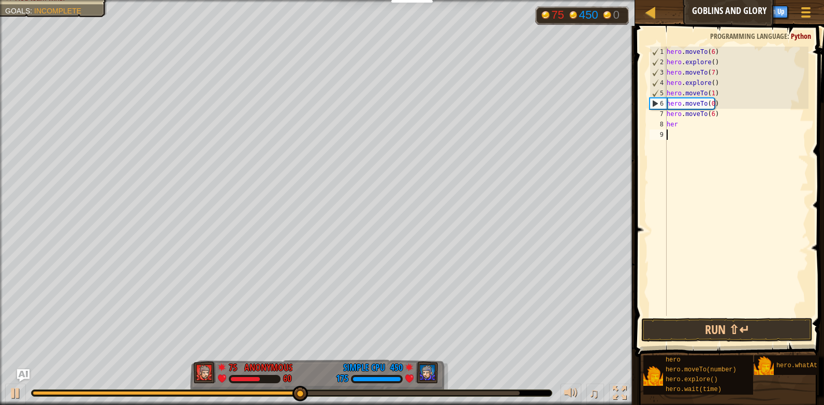
click at [750, 219] on div "hero . moveTo ( 6 ) hero . explore ( ) hero . moveTo ( 7 ) hero . explore ( ) h…" at bounding box center [736, 192] width 144 height 290
click at [691, 134] on div "hero . moveTo ( 6 ) hero . explore ( ) hero . moveTo ( 7 ) hero . explore ( ) h…" at bounding box center [736, 192] width 144 height 290
click at [683, 124] on div "hero . moveTo ( 6 ) hero . explore ( ) hero . moveTo ( 7 ) hero . explore ( ) h…" at bounding box center [736, 192] width 144 height 290
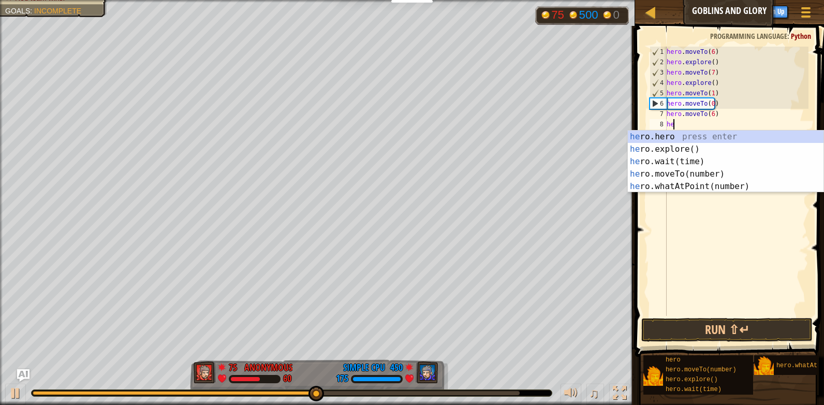
type textarea "h"
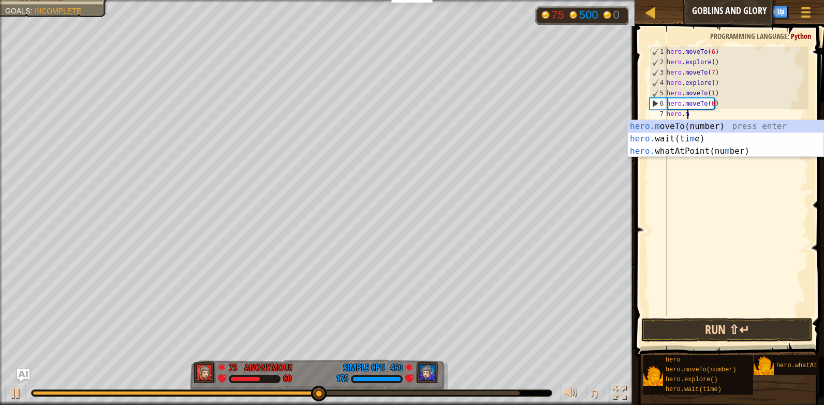
type textarea "h"
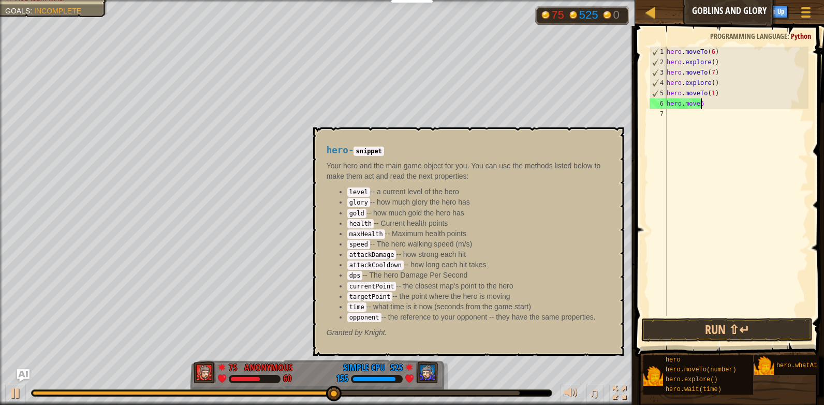
scroll to position [5, 2]
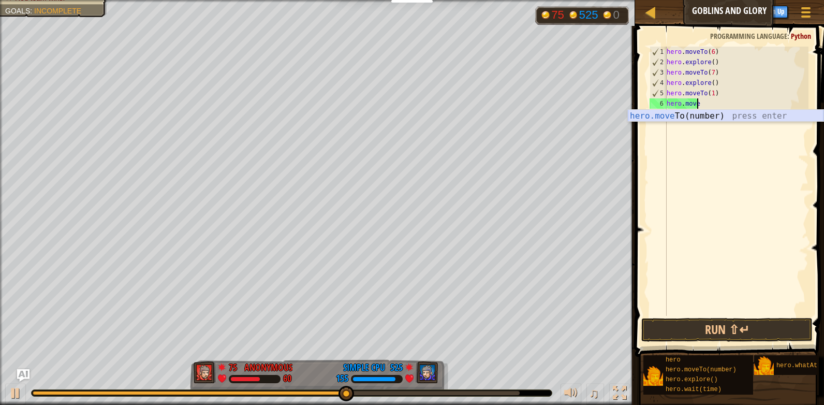
click at [704, 112] on div "hero.move To(number) press enter" at bounding box center [726, 128] width 196 height 37
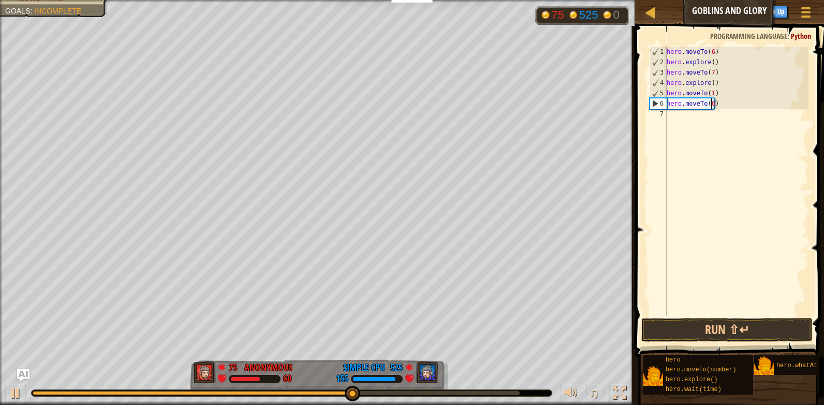
scroll to position [5, 3]
type textarea "hero.moveTo(6)"
click at [738, 328] on button "Run ⇧↵" at bounding box center [726, 330] width 171 height 24
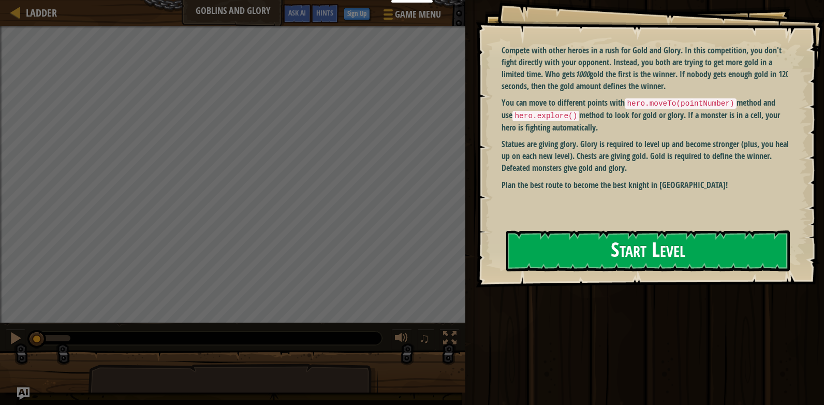
click at [581, 233] on button "Start Level" at bounding box center [647, 250] width 283 height 41
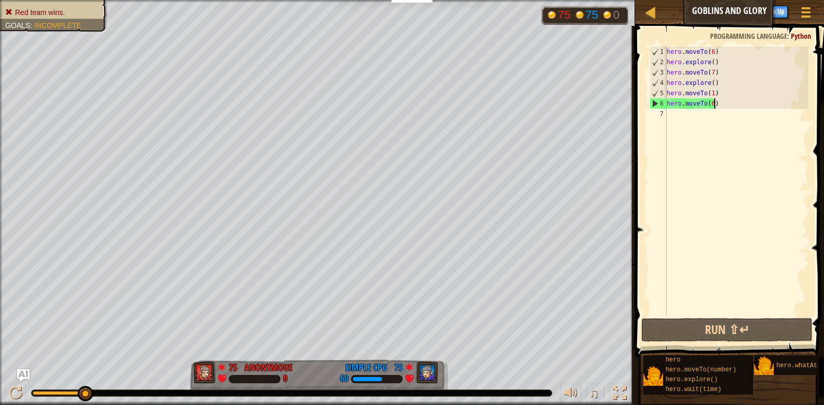
click at [718, 98] on div "hero . moveTo ( 6 ) hero . explore ( ) hero . moveTo ( 7 ) hero . explore ( ) h…" at bounding box center [736, 192] width 144 height 290
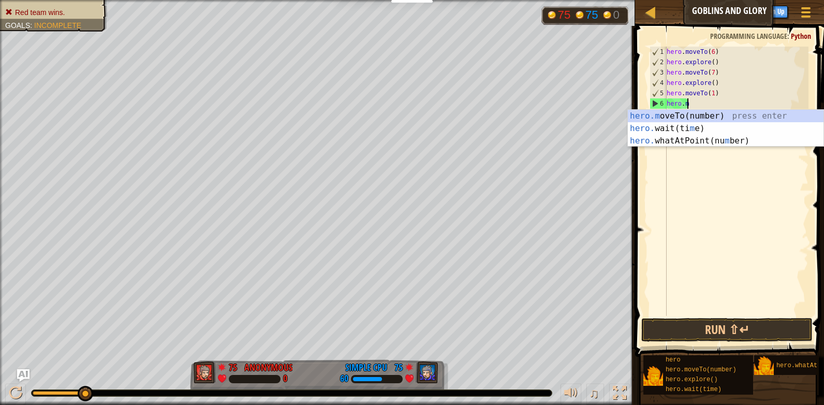
type textarea "h"
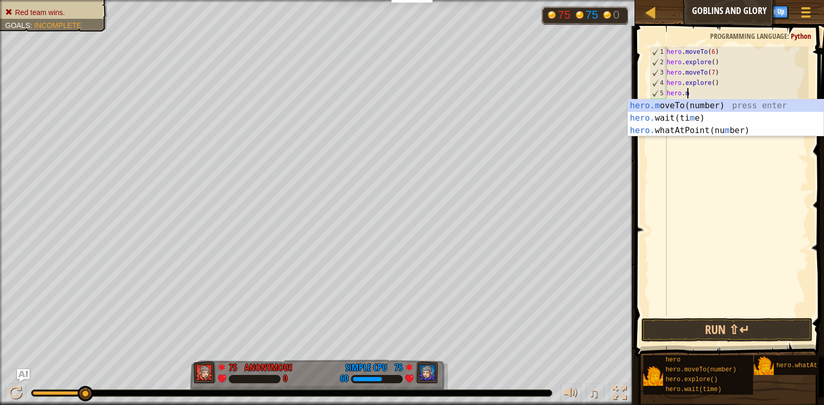
type textarea "hero."
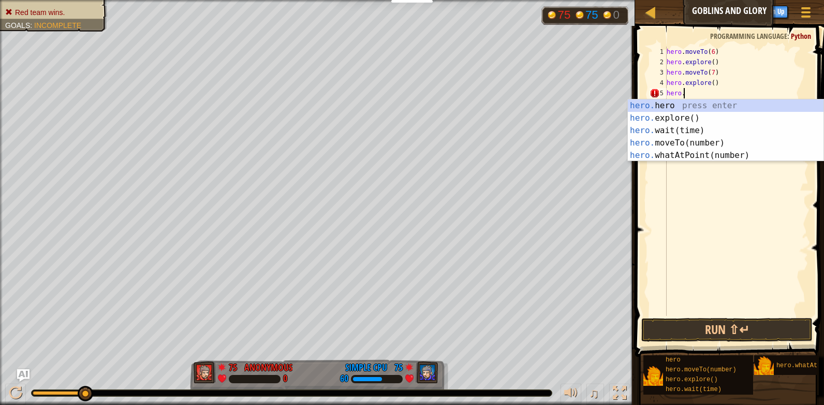
drag, startPoint x: 680, startPoint y: 284, endPoint x: 690, endPoint y: 270, distance: 17.1
click at [685, 275] on div "hero . moveTo ( 6 ) hero . explore ( ) hero . moveTo ( 7 ) hero . explore ( ) h…" at bounding box center [736, 192] width 144 height 290
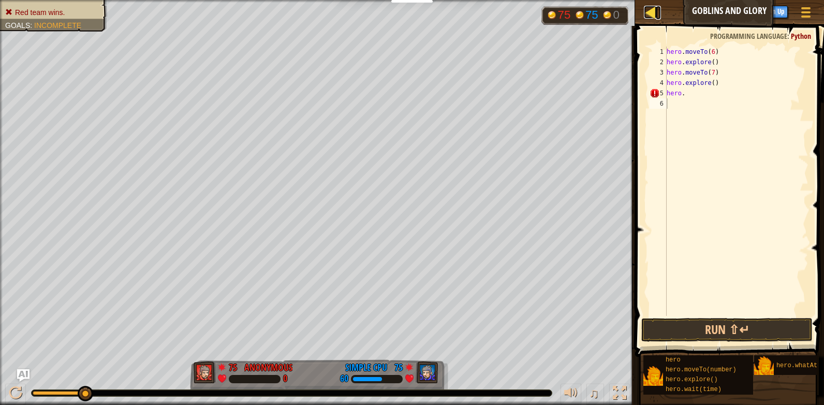
click at [655, 17] on div at bounding box center [650, 12] width 13 height 13
click at [654, 13] on div at bounding box center [650, 12] width 13 height 13
